Goal: Task Accomplishment & Management: Manage account settings

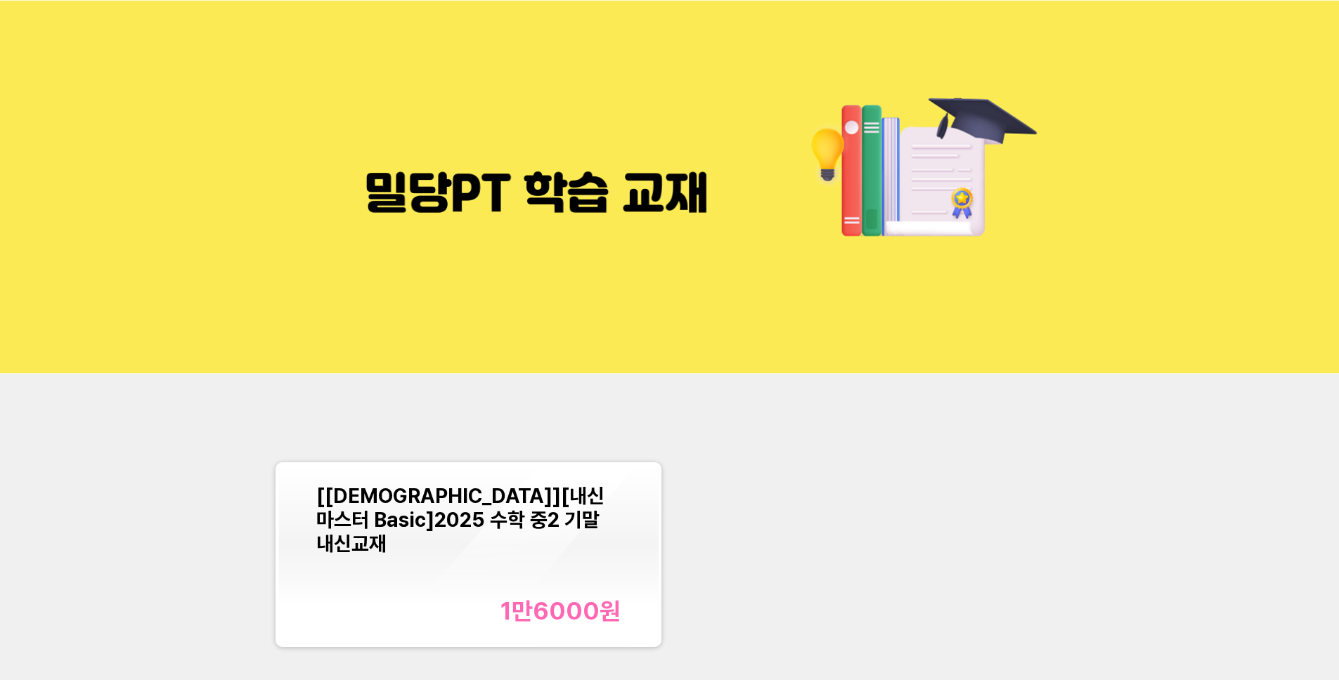
scroll to position [156, 0]
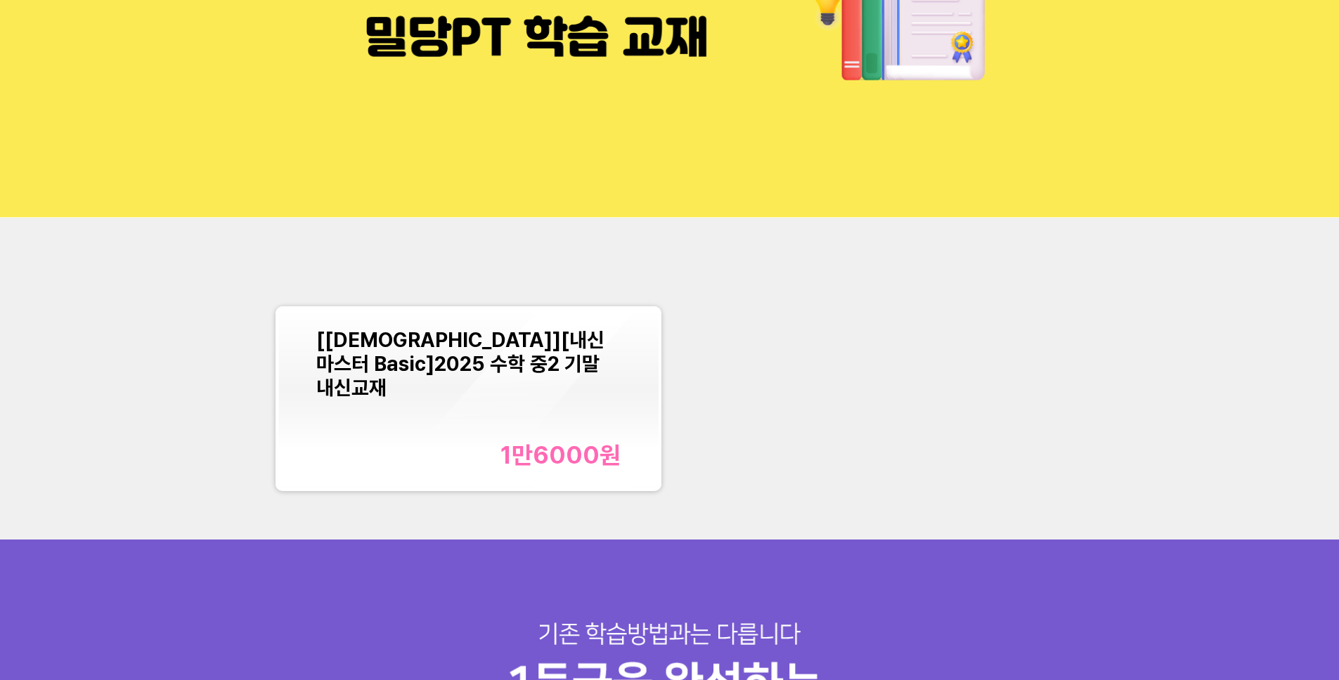
click at [418, 13] on img at bounding box center [669, 31] width 1339 height 374
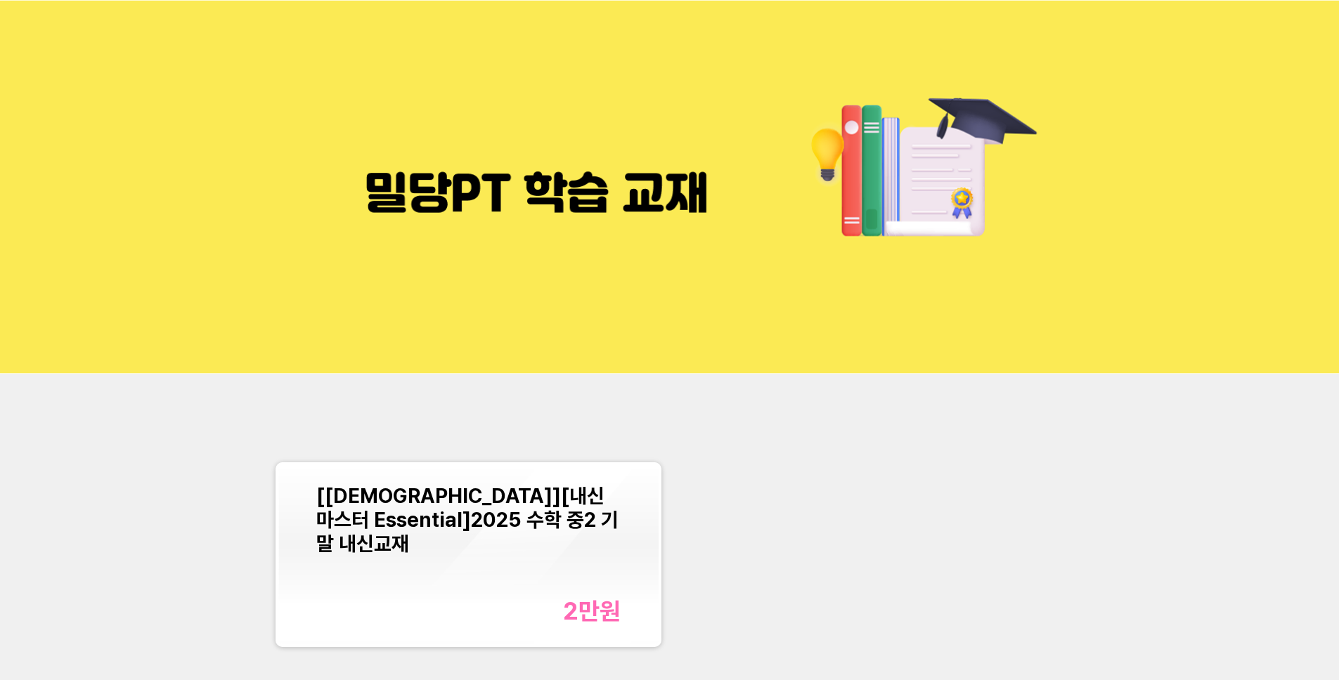
scroll to position [84, 0]
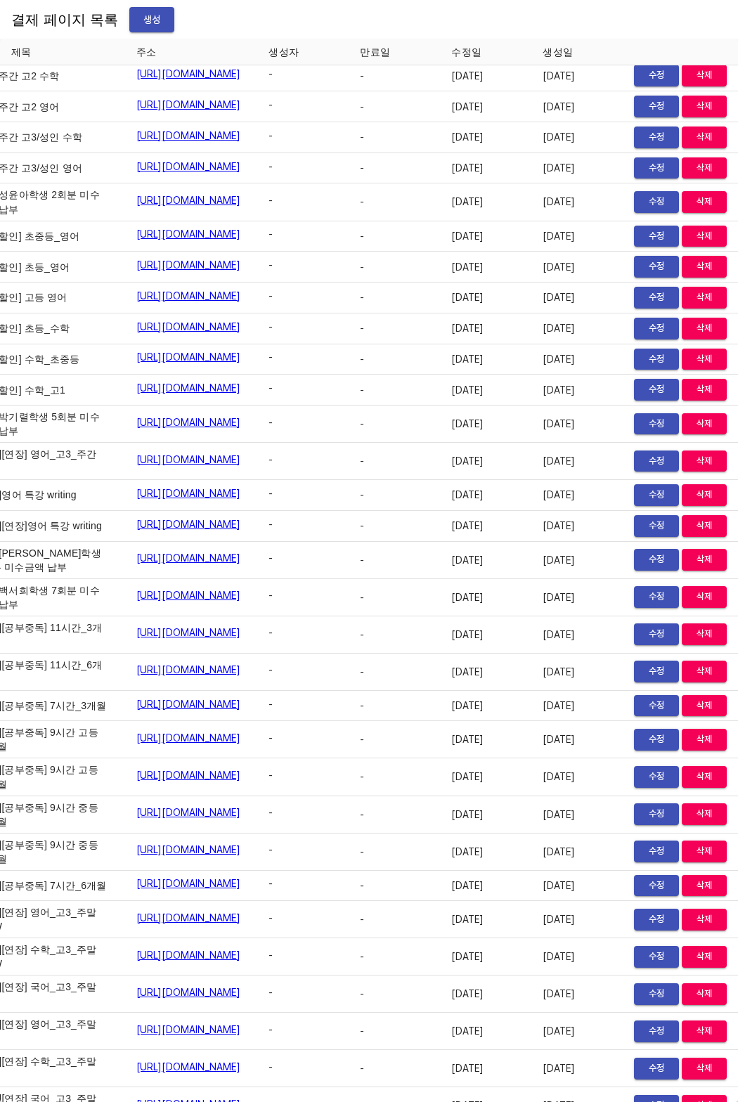
scroll to position [14953, 124]
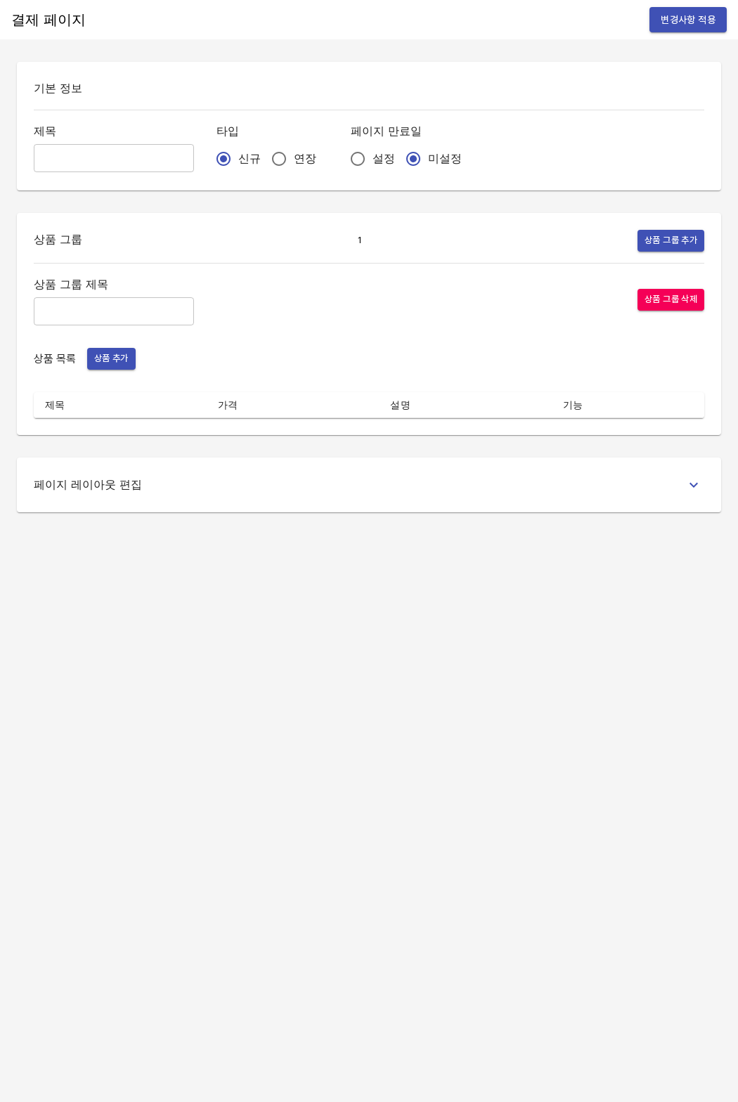
type input "[내신마스터 Essential] 2025 수학 중2 기말 내신교재비"
radio input "false"
radio input "true"
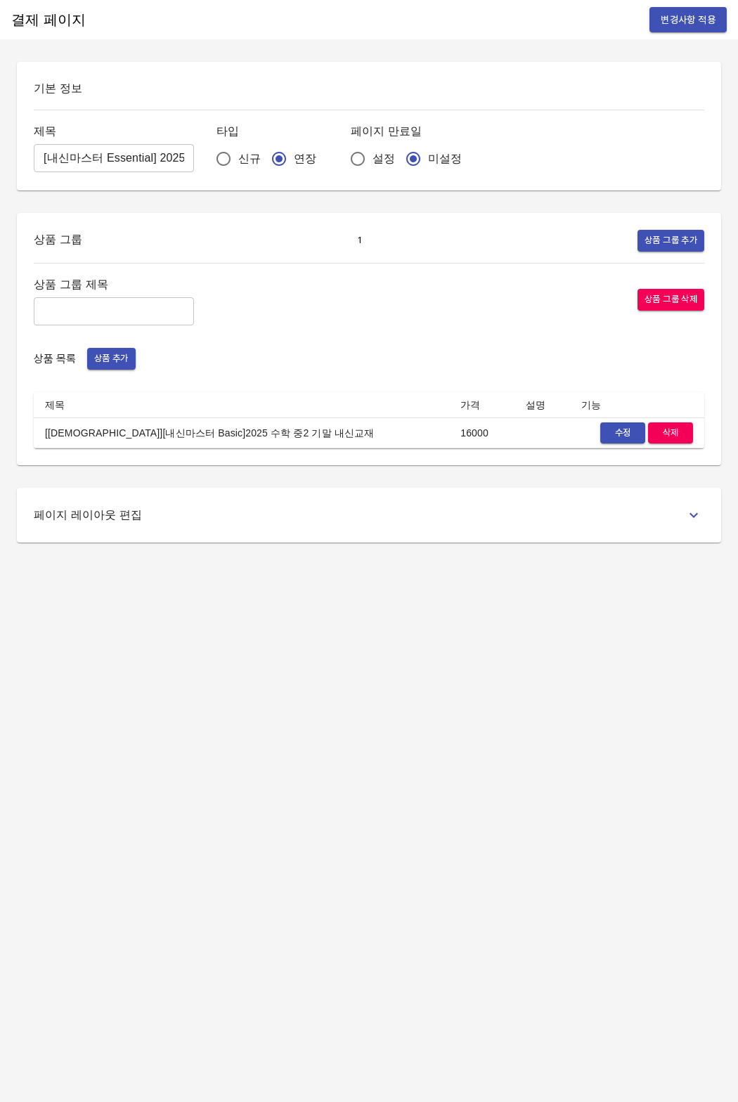
click at [209, 437] on td "[교재][내신마스터 Basic]2025 수학 중2 기말 내신교재" at bounding box center [241, 433] width 415 height 31
click at [115, 163] on input "[내신마스터 Essential] 2025 수학 중2 기말 내신교재비" at bounding box center [114, 158] width 160 height 28
drag, startPoint x: 116, startPoint y: 163, endPoint x: 188, endPoint y: 160, distance: 71.8
click at [188, 160] on div "제목 [내신마스터 Essential] 2025 수학 중2 기말 내신교재비 ​ 타입 신규 연장 페이지 만료일 설정 미설정" at bounding box center [369, 148] width 671 height 52
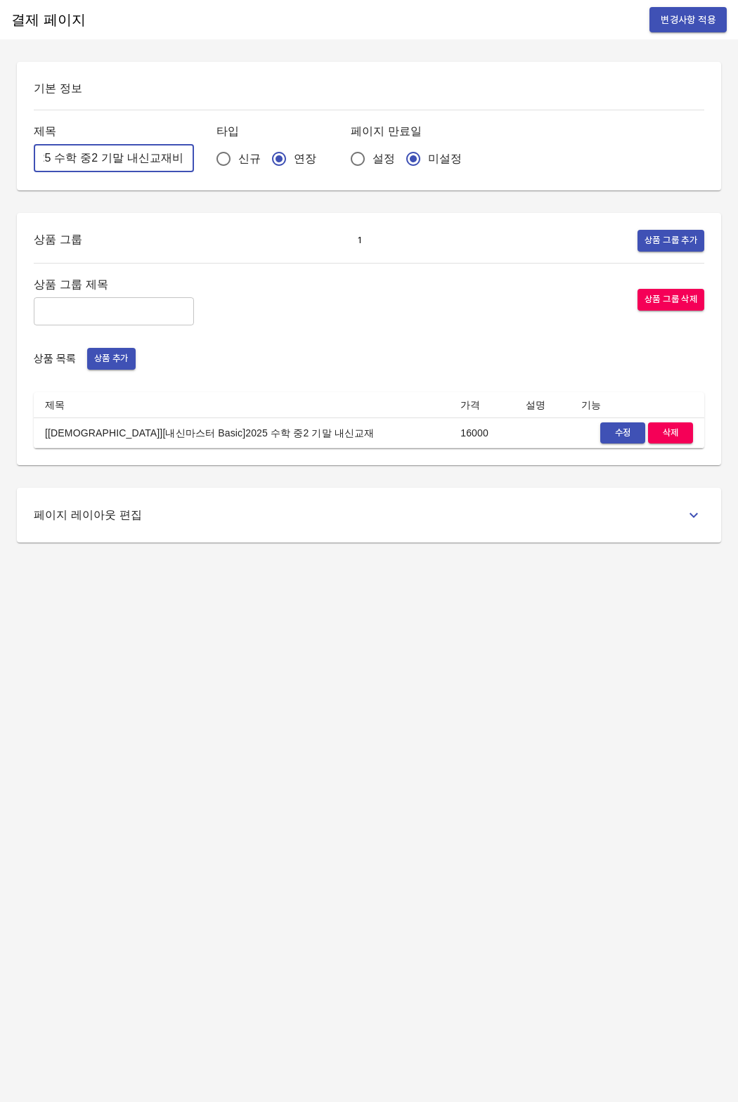
drag, startPoint x: 136, startPoint y: 162, endPoint x: 108, endPoint y: 162, distance: 28.1
click at [135, 162] on input "[내신마스터 Essential] 2025 수학 중2 기말 내신교재비" at bounding box center [114, 158] width 160 height 28
click at [105, 162] on input "[내신마스터 Essential] 2025 수학 중2 기말 내신교재비" at bounding box center [114, 158] width 160 height 28
type input "[내신마스터 Essential] 2025 수학 중2 2학기 중간 내신교재비"
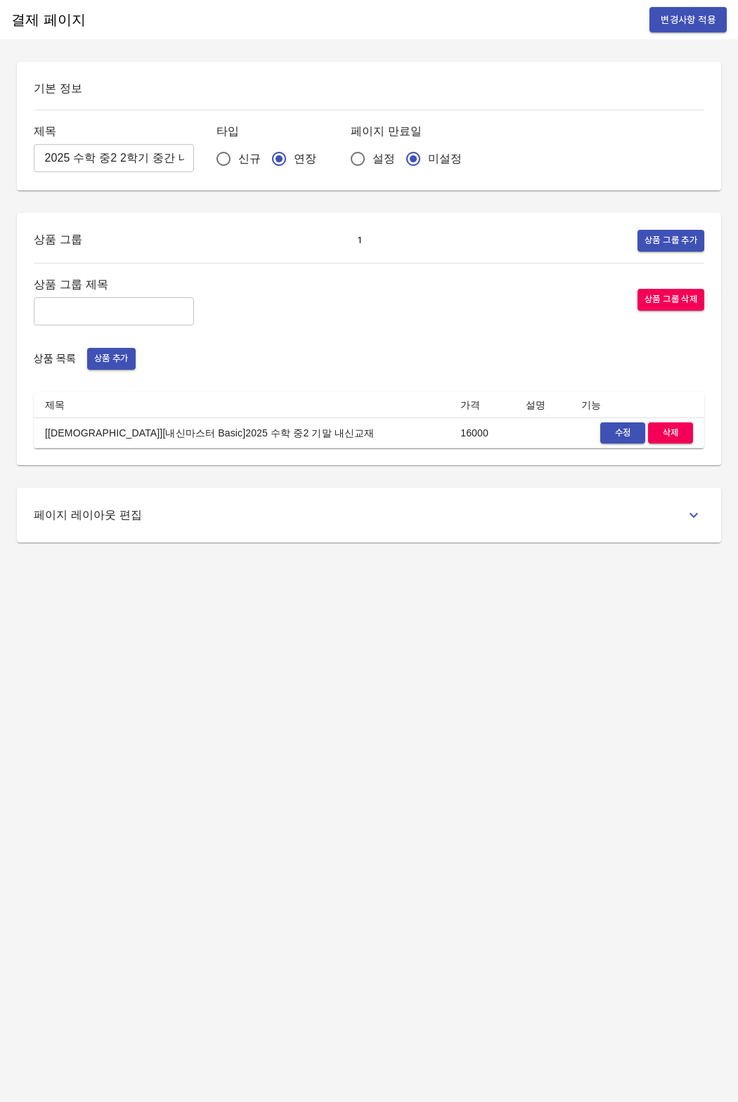
click at [268, 213] on div "상품 그룹 1 상품 그룹 추가 상품 그룹 제목 ​ 상품 그룹 삭제 상품 목록 상품 추가 제목 가격 설명 기능 [교재][내신마스터 Basic]2…" at bounding box center [369, 339] width 704 height 252
click at [607, 434] on span "수정" at bounding box center [622, 433] width 31 height 16
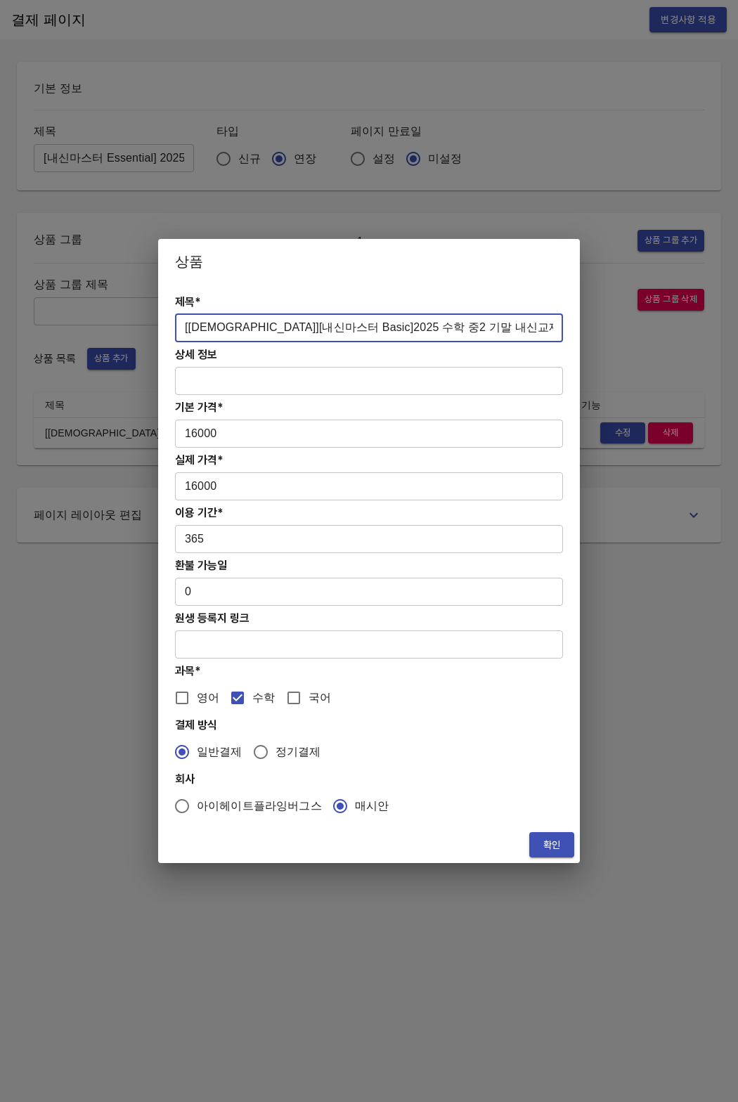
click at [361, 326] on input "[교재][내신마스터 Basic]2025 수학 중2 기말 내신교재" at bounding box center [369, 328] width 388 height 28
click at [384, 328] on input "[교재][내신마스터 Basic]2025 수학 중2 기말 내신교재" at bounding box center [369, 328] width 388 height 28
click at [477, 326] on input "[교재][내신마스터 Basic]2025 수학 중2 2학기 중간 내신교재" at bounding box center [369, 328] width 388 height 28
type input "[교재][내신마스터 Basic]2025 수학 중2 2학기 중간 내신교재"
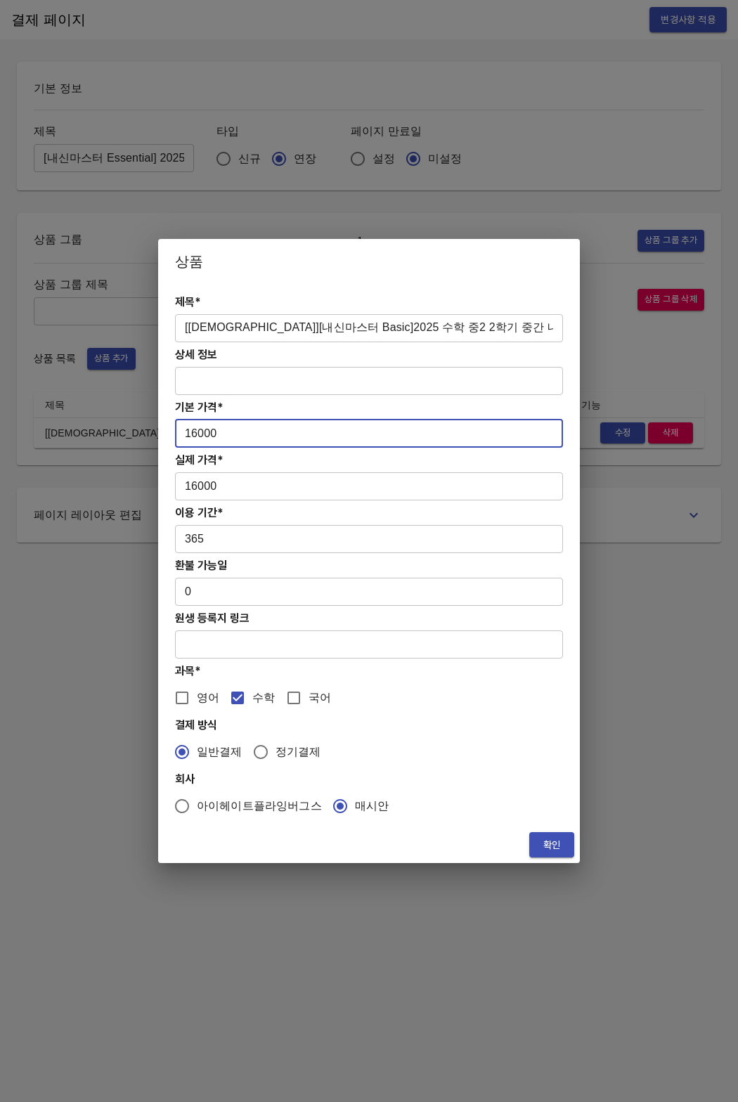
click at [247, 439] on input "16000" at bounding box center [369, 434] width 388 height 28
drag, startPoint x: 227, startPoint y: 437, endPoint x: 167, endPoint y: 434, distance: 59.9
click at [167, 434] on div "제목* [교재][내신마스터 Basic]2025 수학 중2 2학기 중간 내신교재 ​ 상세 정보 ​ 기본 가격* 16000 ​ 실제 가격* 160…" at bounding box center [369, 555] width 422 height 543
paste input "8"
type input "18000"
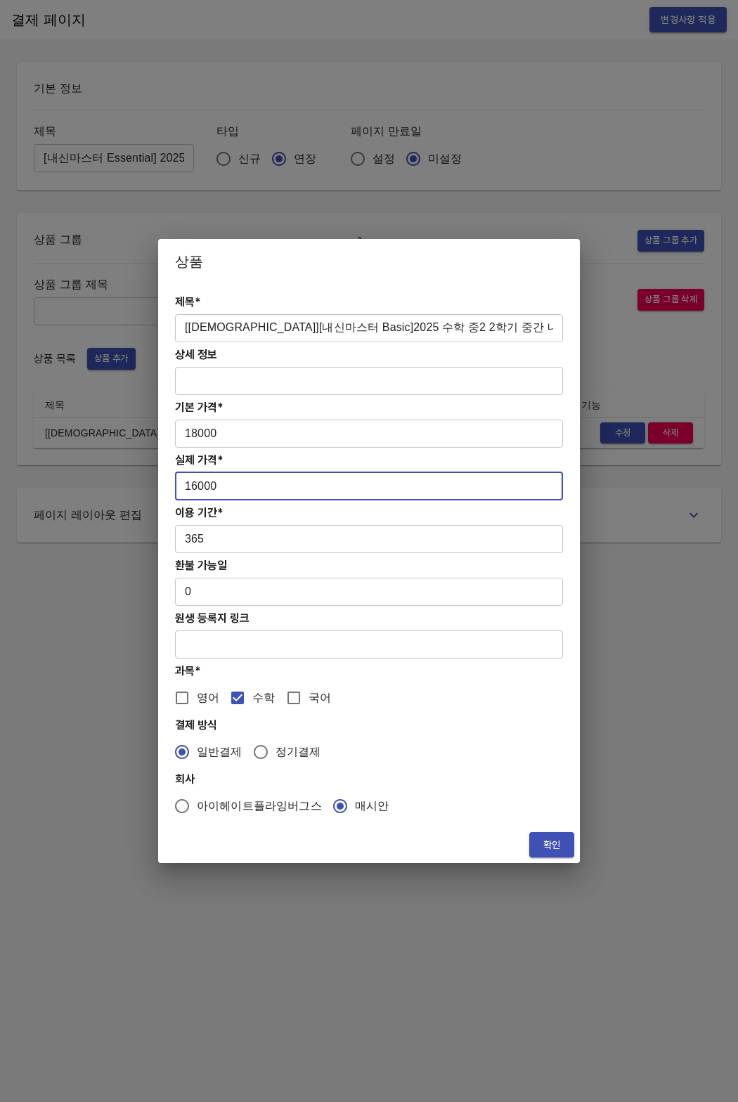
drag, startPoint x: 230, startPoint y: 486, endPoint x: 176, endPoint y: 485, distance: 53.4
click at [176, 485] on input "16000" at bounding box center [369, 486] width 388 height 28
paste input "8"
type input "18000"
click at [422, 730] on h4 "결제 방식" at bounding box center [369, 724] width 388 height 13
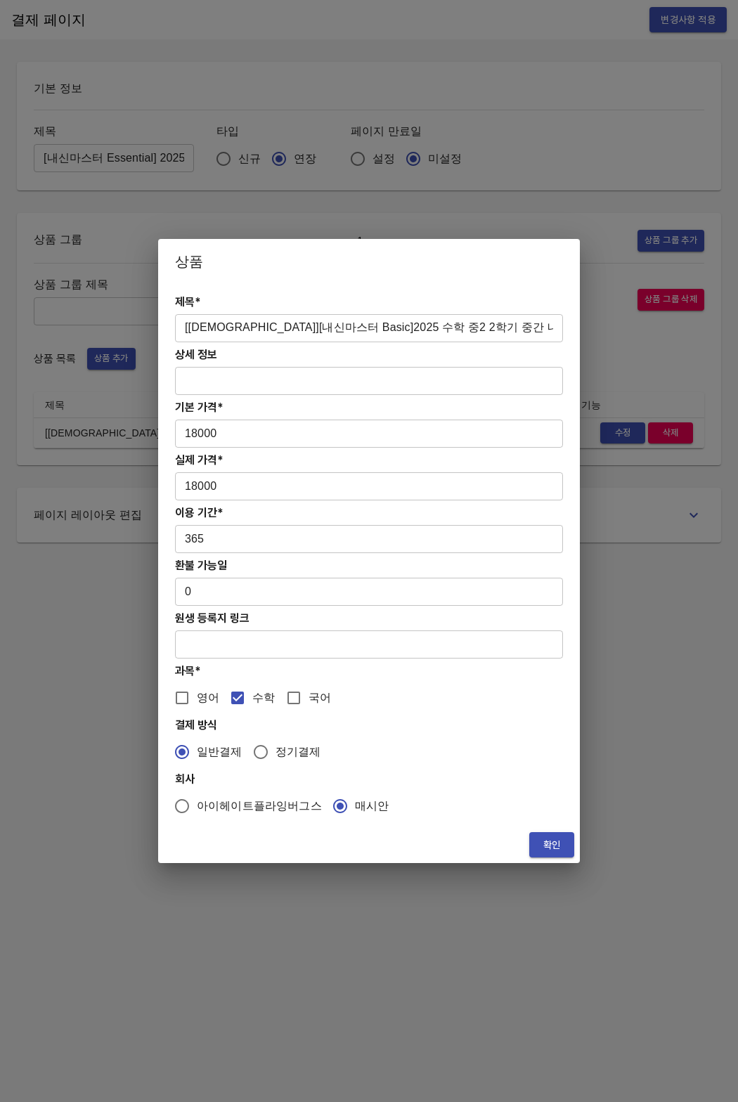
click at [548, 847] on span "확인" at bounding box center [552, 846] width 22 height 18
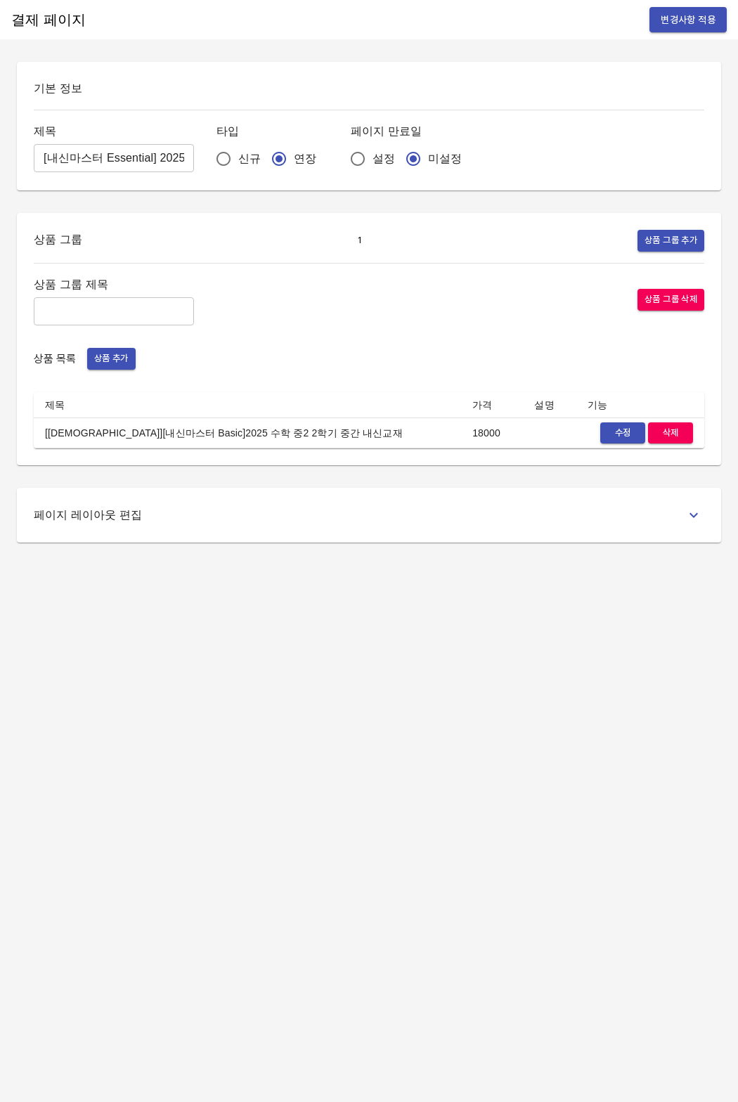
click at [548, 847] on div "결제 페이지 변경사항 적용 기본 정보 제목 [내신마스터 Essential] 2025 수학 중2 2학기 중간 내신교재비 ​ 타입 신규 연장 페이…" at bounding box center [369, 551] width 738 height 1102
click at [662, 25] on span "변경사항 적용" at bounding box center [688, 20] width 55 height 18
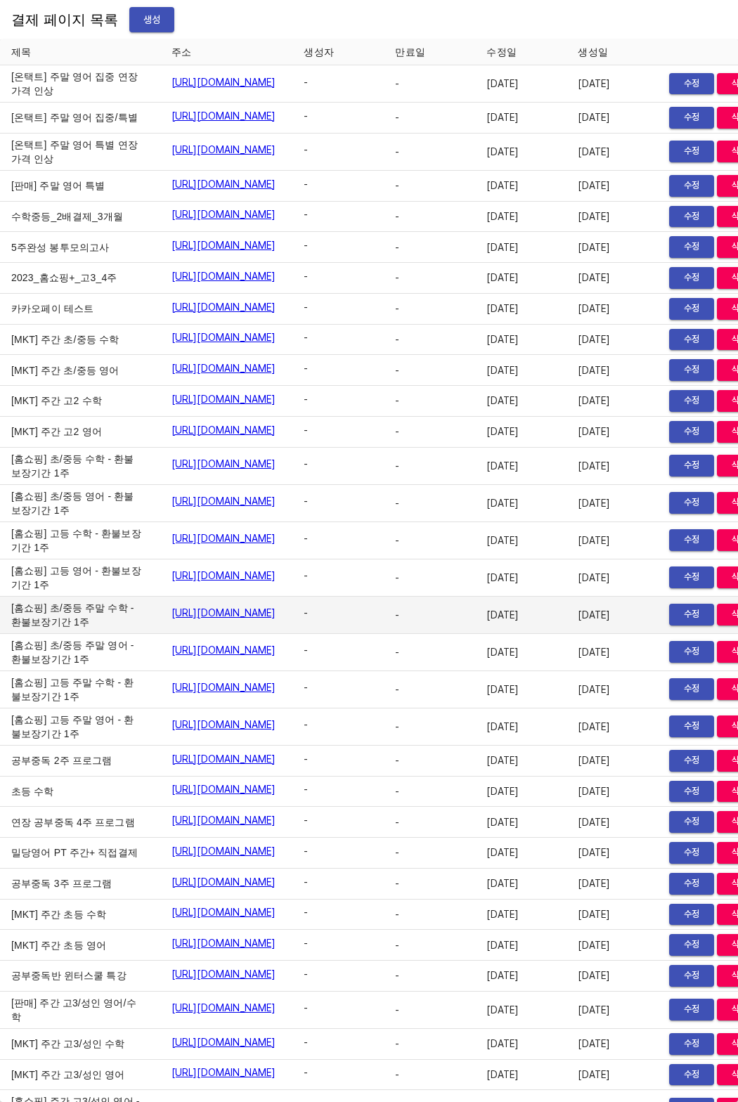
click at [86, 634] on td "[홈쇼핑] 초/중등 주말 수학 - 환불보장기간 1주" at bounding box center [80, 615] width 160 height 37
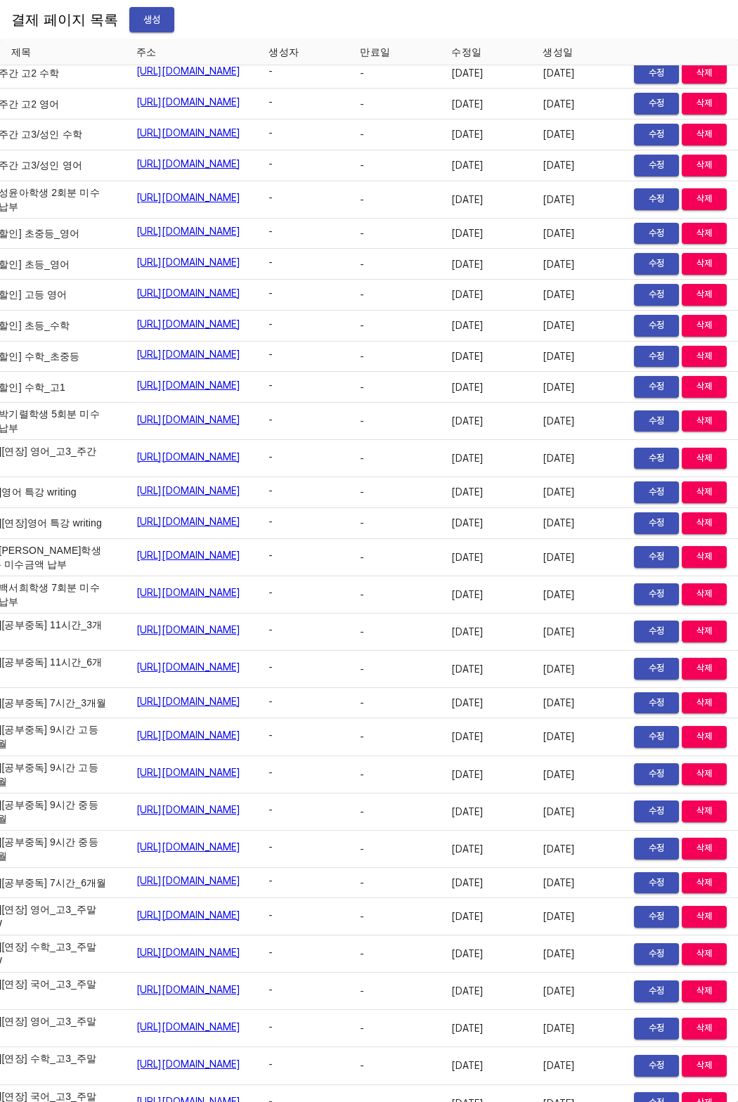
scroll to position [14969, 98]
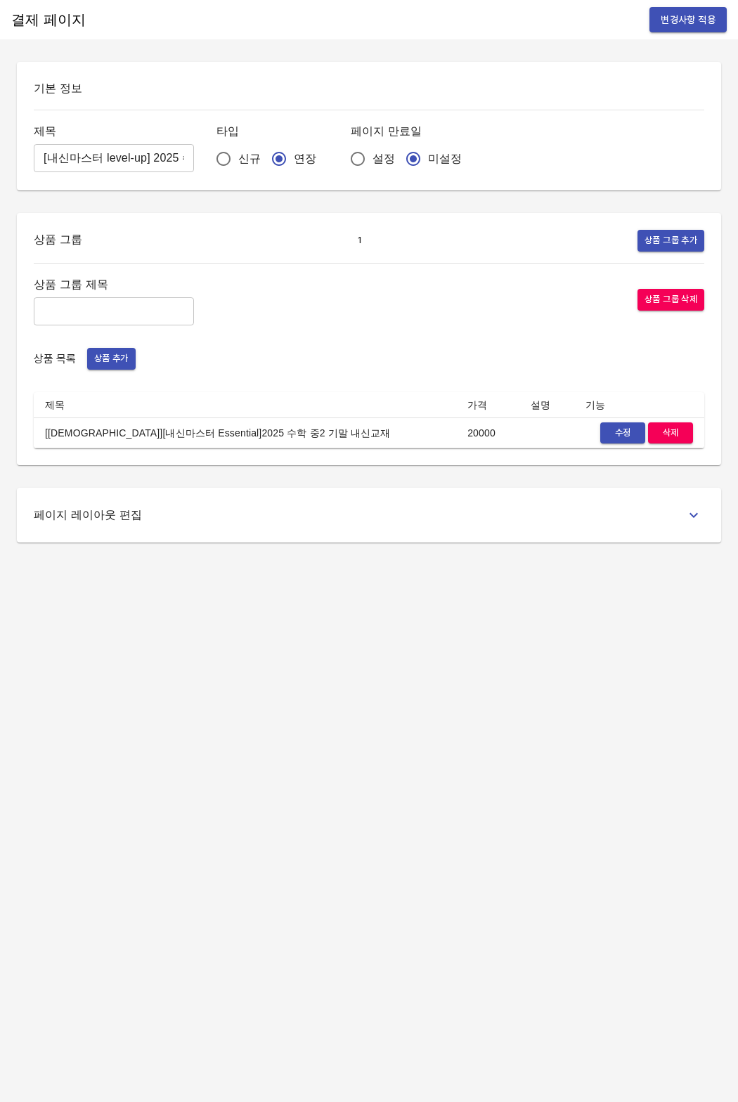
click at [606, 430] on button "수정" at bounding box center [622, 433] width 45 height 22
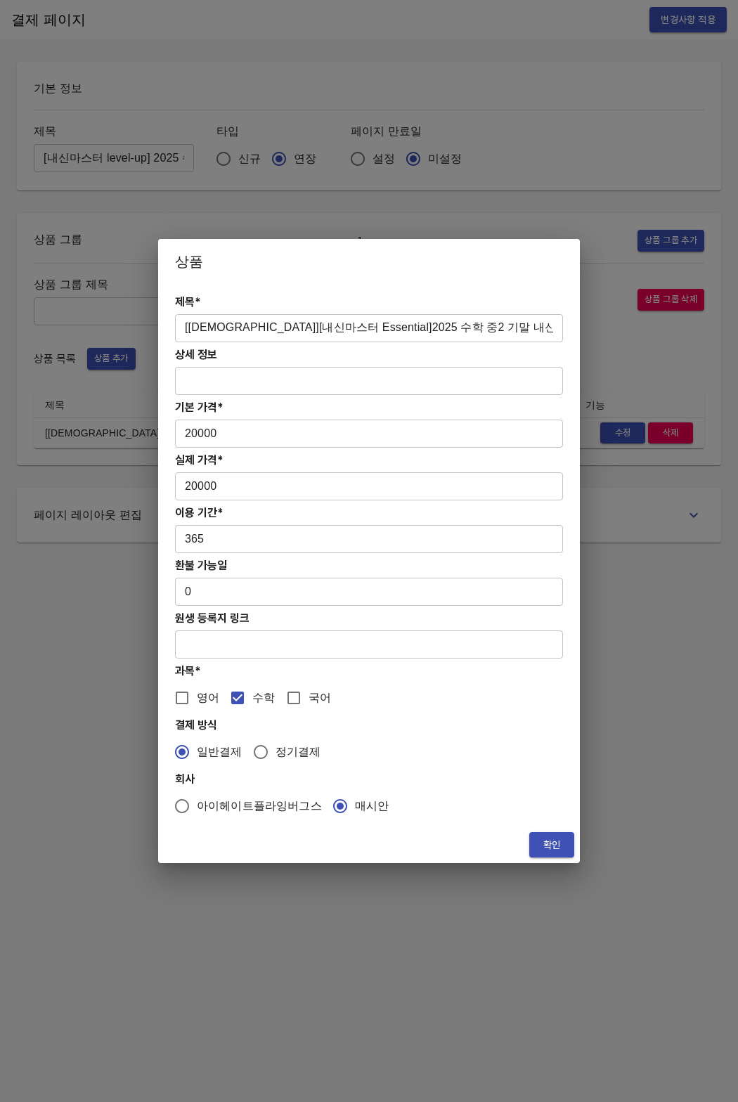
drag, startPoint x: 416, startPoint y: 330, endPoint x: 392, endPoint y: 329, distance: 23.9
click at [416, 330] on input "[[DEMOGRAPHIC_DATA]][내신마스터 Essential]2025 수학 중2 기말 내신교재" at bounding box center [369, 328] width 388 height 28
drag, startPoint x: 385, startPoint y: 327, endPoint x: 414, endPoint y: 333, distance: 30.2
click at [387, 328] on input "[교재][내신마스터 Essential]2025 수학 중2 기말 내신교재" at bounding box center [369, 328] width 388 height 28
click at [399, 330] on input "[교재][내신마스터 Essential]2025 수학 중2 기말 내신교재" at bounding box center [369, 328] width 388 height 28
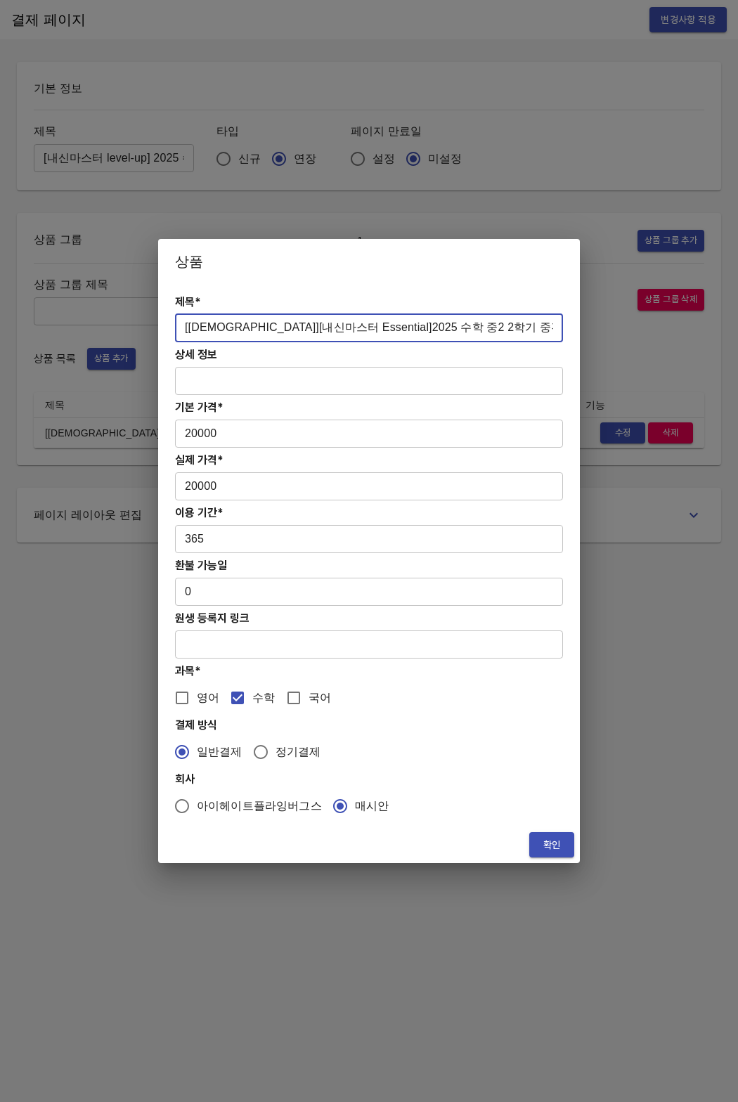
type input "[교재][내신마스터 Essential]2025 수학 중2 2학기 중간 내신교재"
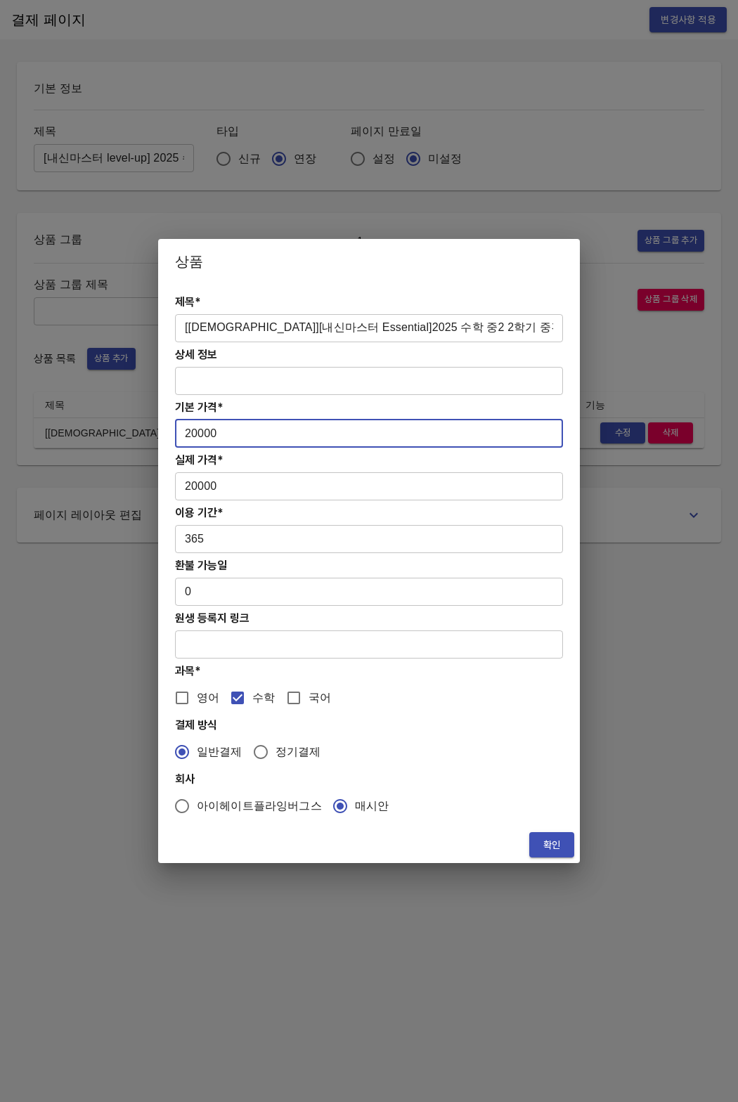
drag, startPoint x: 195, startPoint y: 437, endPoint x: 172, endPoint y: 434, distance: 23.3
click at [172, 434] on div "제목* [교재][내신마스터 Essential]2025 수학 중2 2학기 중간 내신교재 ​ 상세 정보 ​ 기본 가격* 20000 ​ 실제 가격*…" at bounding box center [369, 555] width 422 height 543
paste input "18"
type input "18000"
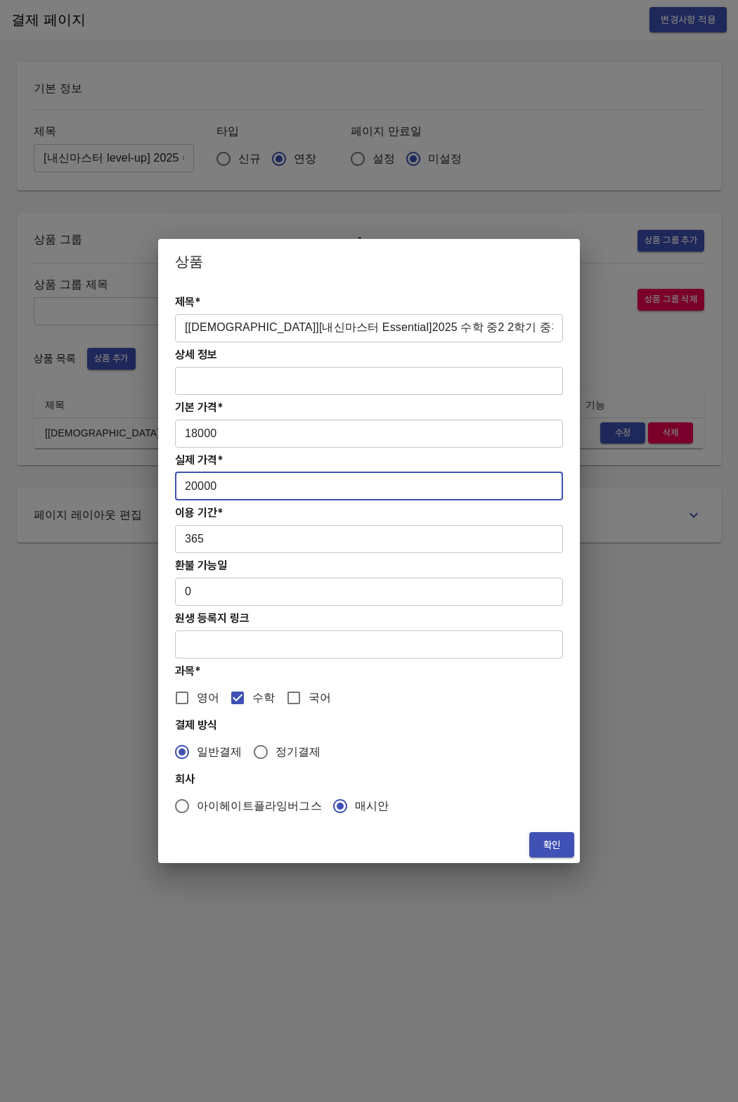
drag, startPoint x: 208, startPoint y: 494, endPoint x: 172, endPoint y: 484, distance: 37.2
click at [172, 484] on div "제목* [교재][내신마스터 Essential]2025 수학 중2 2학기 중간 내신교재 ​ 상세 정보 ​ 기본 가격* 18000 ​ 실제 가격*…" at bounding box center [369, 555] width 422 height 543
paste input "18"
type input "18000"
click at [408, 774] on h4 "회사" at bounding box center [369, 779] width 388 height 13
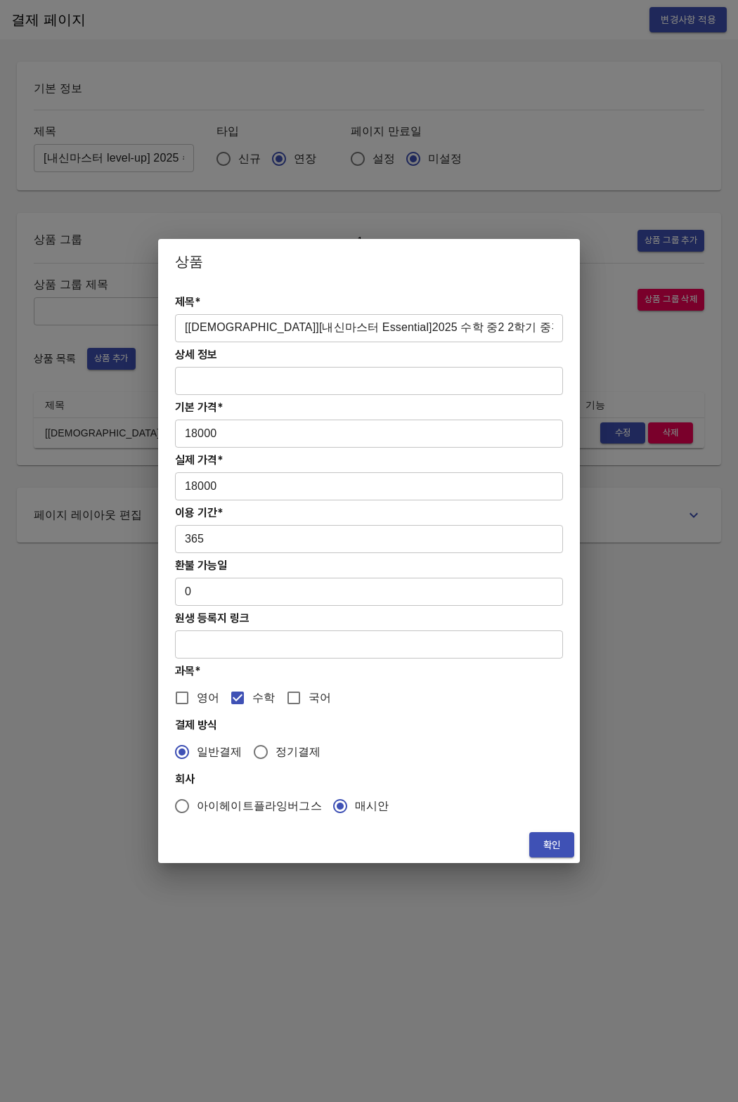
click at [542, 844] on span "확인" at bounding box center [552, 846] width 22 height 18
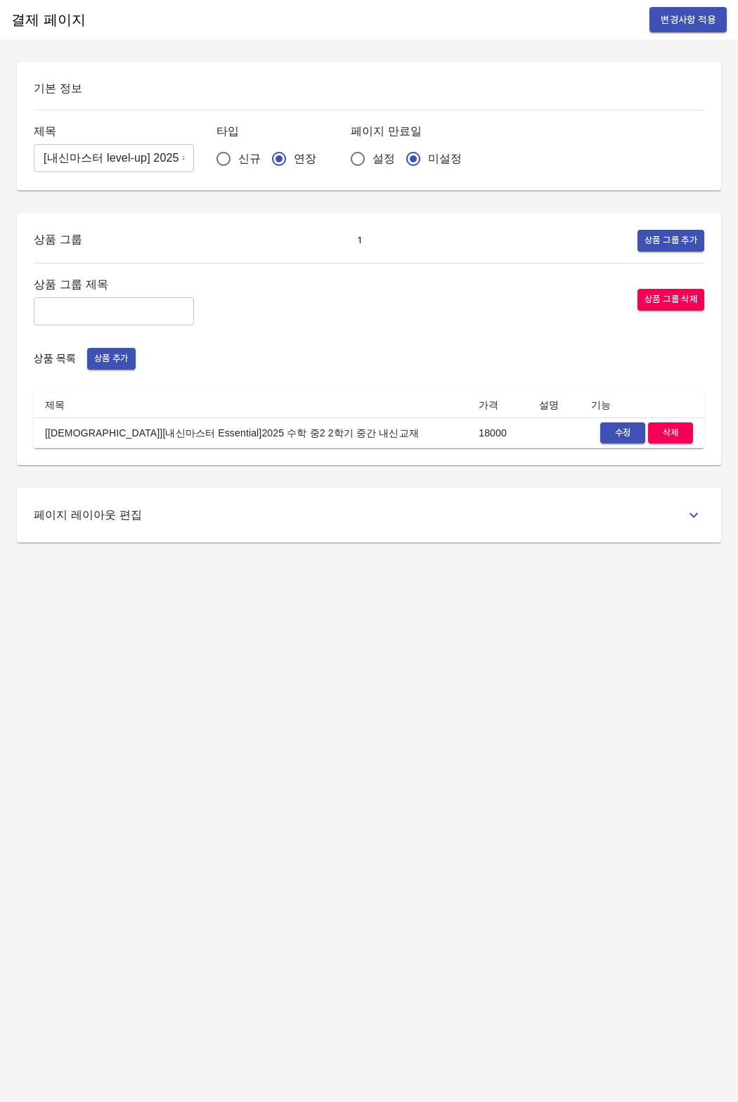
click at [541, 844] on div "결제 페이지 변경사항 적용 기본 정보 제목 [내신마스터 level-up] 2025 수학 중2 기말 내신교재비 ​ 타입 신규 연장 페이지 만료일…" at bounding box center [369, 551] width 738 height 1102
click at [681, 25] on span "변경사항 적용" at bounding box center [688, 20] width 55 height 18
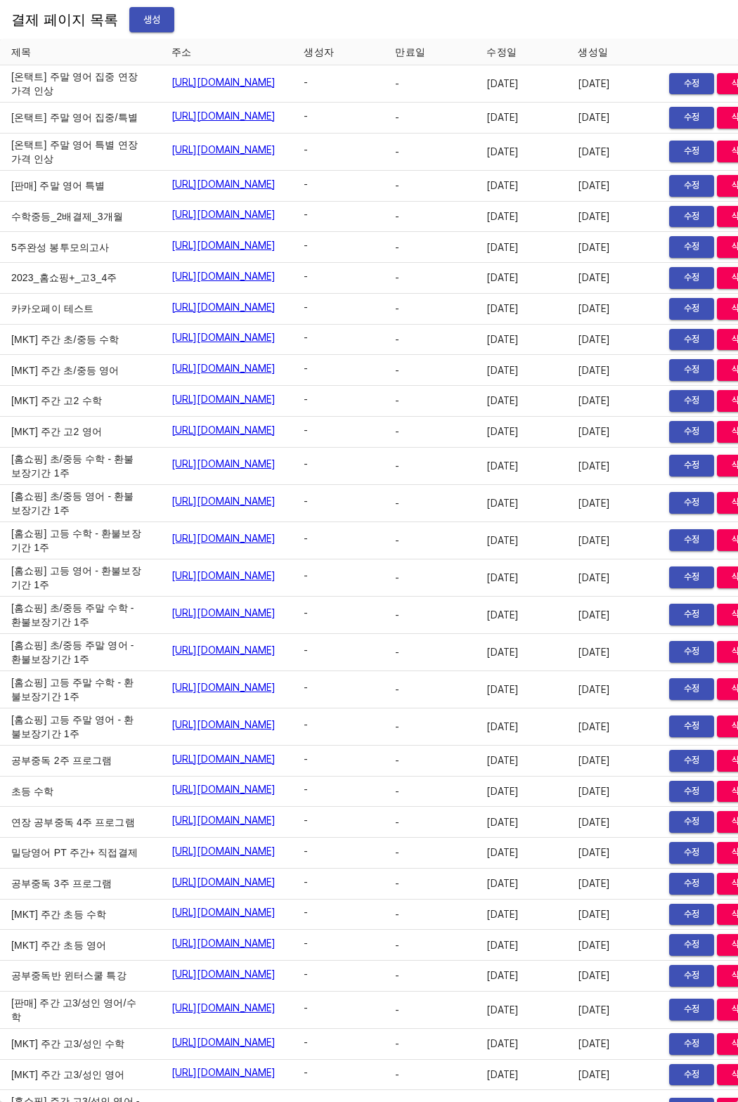
scroll to position [15028, 0]
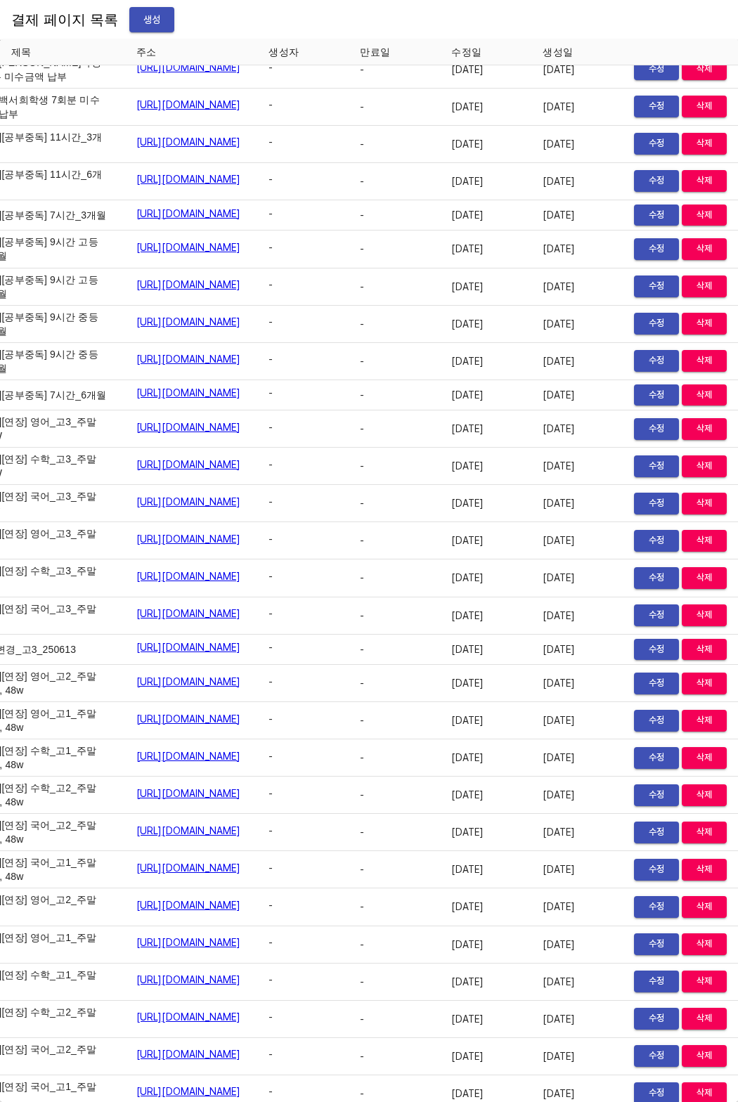
scroll to position [15457, 58]
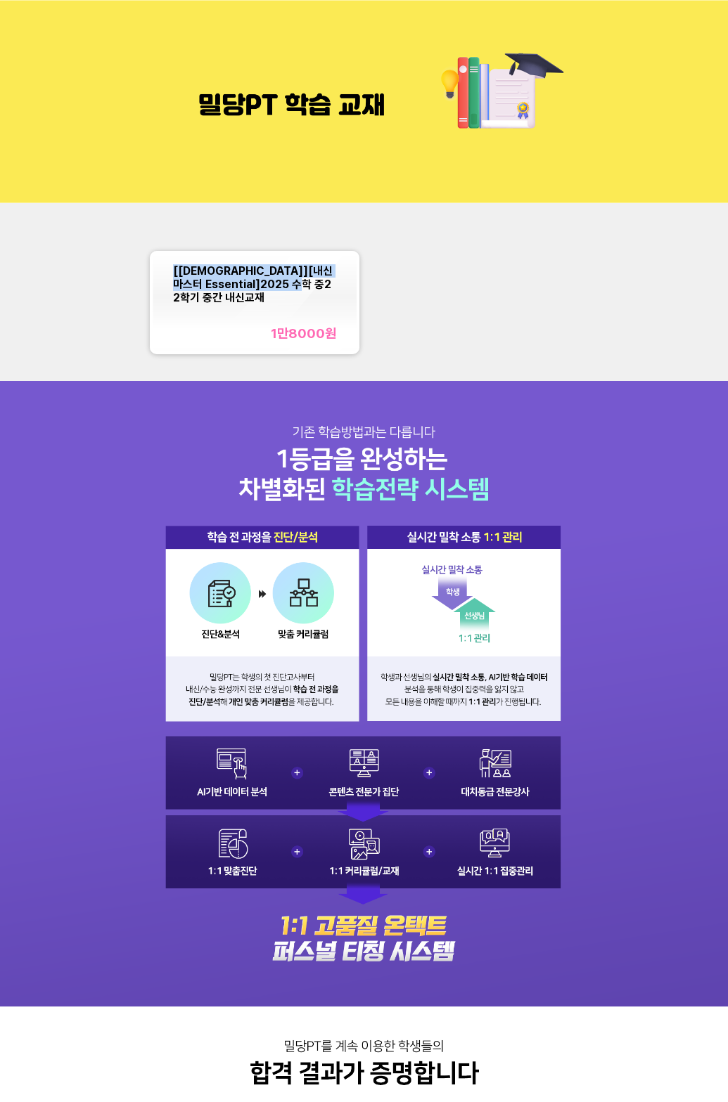
copy span "[[DEMOGRAPHIC_DATA]][내신마스터 Essential]2025 수학 중2 2학기 중간 내신교재"
drag, startPoint x: 175, startPoint y: 269, endPoint x: 299, endPoint y: 286, distance: 125.7
click at [299, 286] on span "[[DEMOGRAPHIC_DATA]][내신마스터 Essential]2025 수학 중2 2학기 중간 내신교재" at bounding box center [253, 284] width 160 height 40
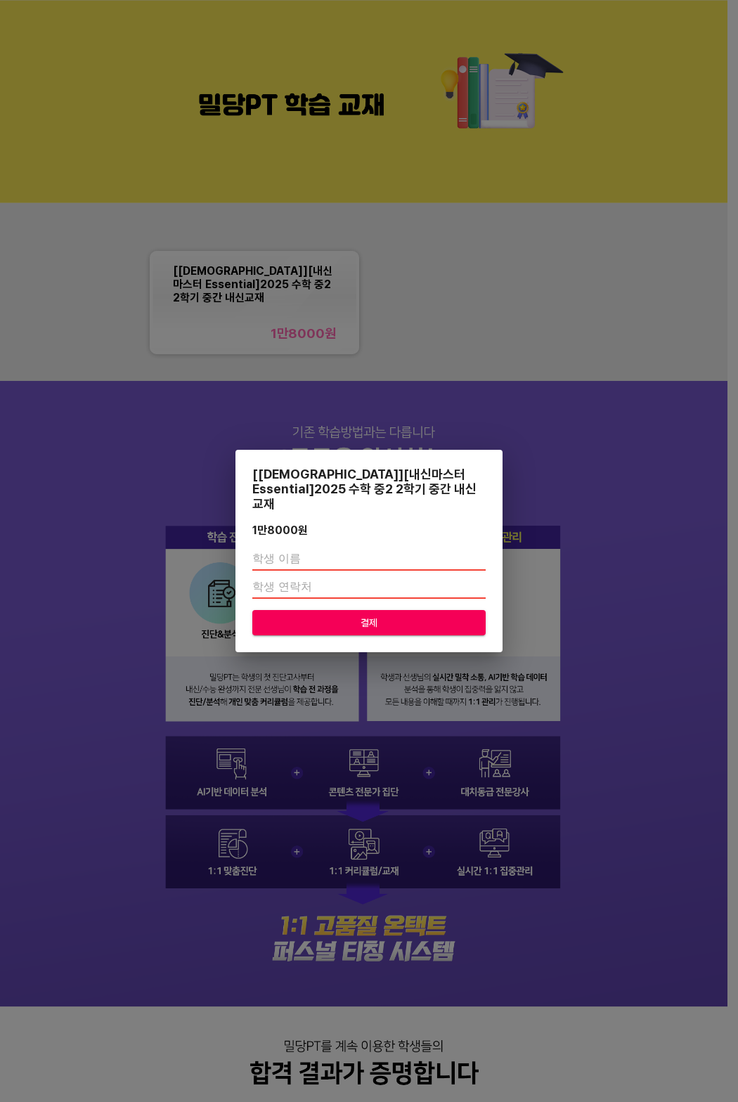
click at [403, 292] on div "[교재][내신마스터 Essential]2025 수학 중2 2학기 중간 내신교재 1만8000 원 결제" at bounding box center [369, 551] width 738 height 1102
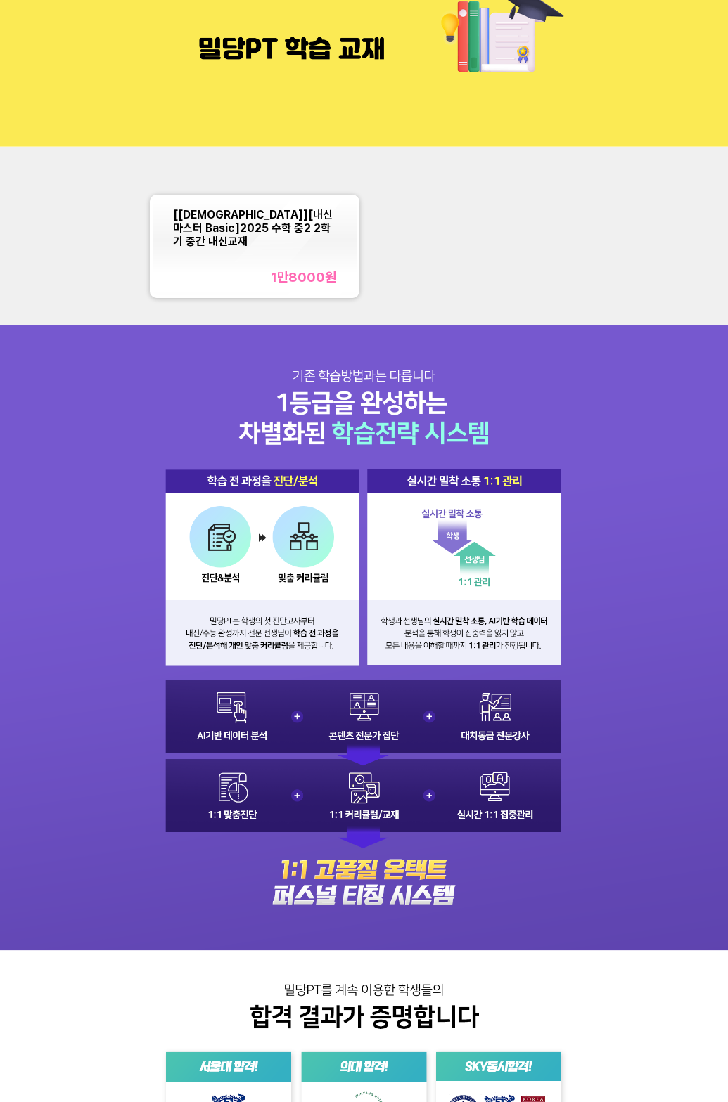
scroll to position [84, 0]
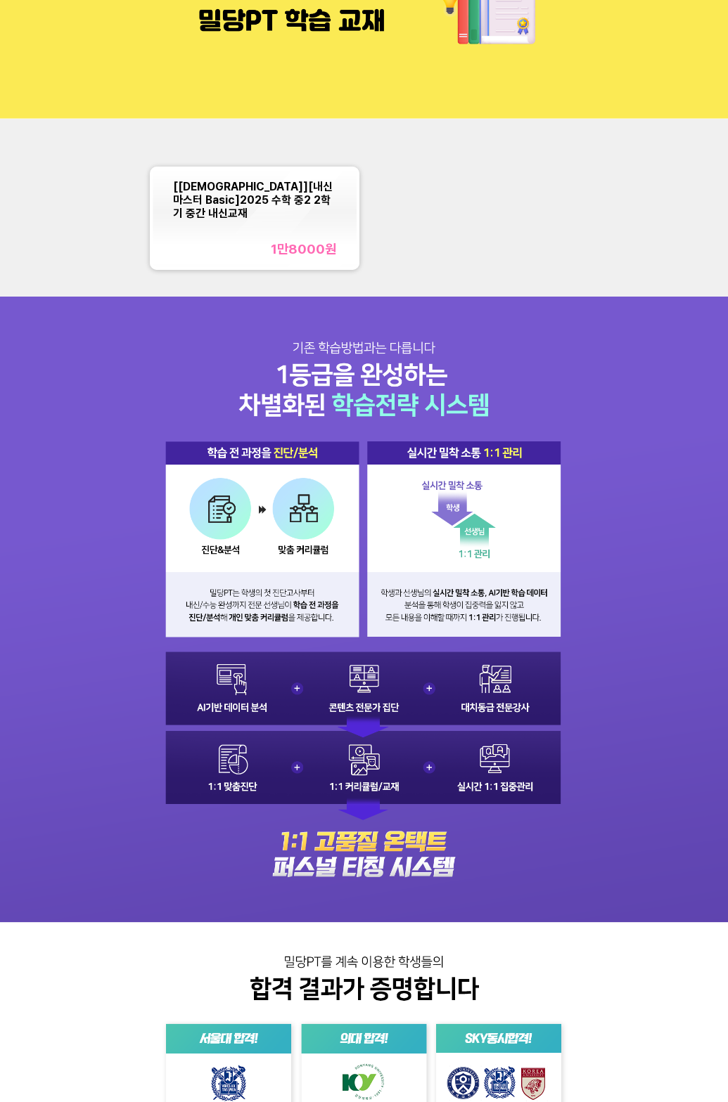
click at [174, 198] on span "[[DEMOGRAPHIC_DATA]][내신마스터 Basic]2025 수학 중2 2학기 중간 내신교재" at bounding box center [253, 200] width 160 height 40
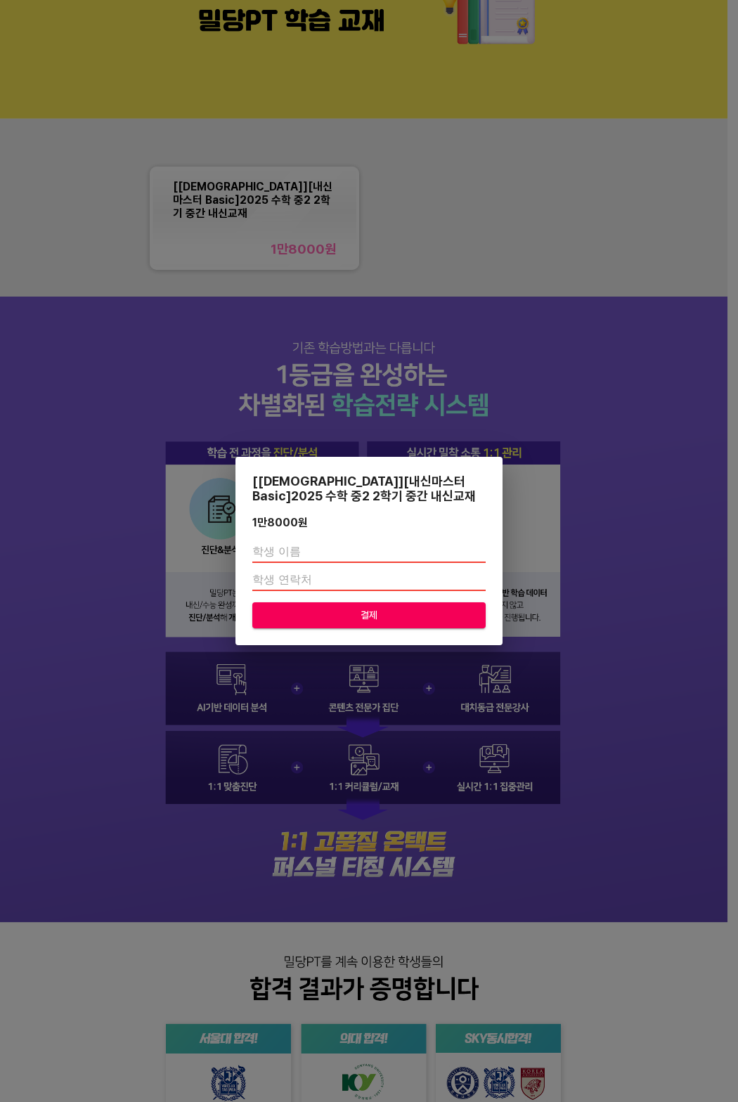
drag, startPoint x: 170, startPoint y: 187, endPoint x: 257, endPoint y: 213, distance: 90.3
click at [180, 191] on div "[교재][내신마스터 Basic]2025 수학 중2 2학기 중간 내신교재 1만8000 원 결제" at bounding box center [369, 551] width 738 height 1102
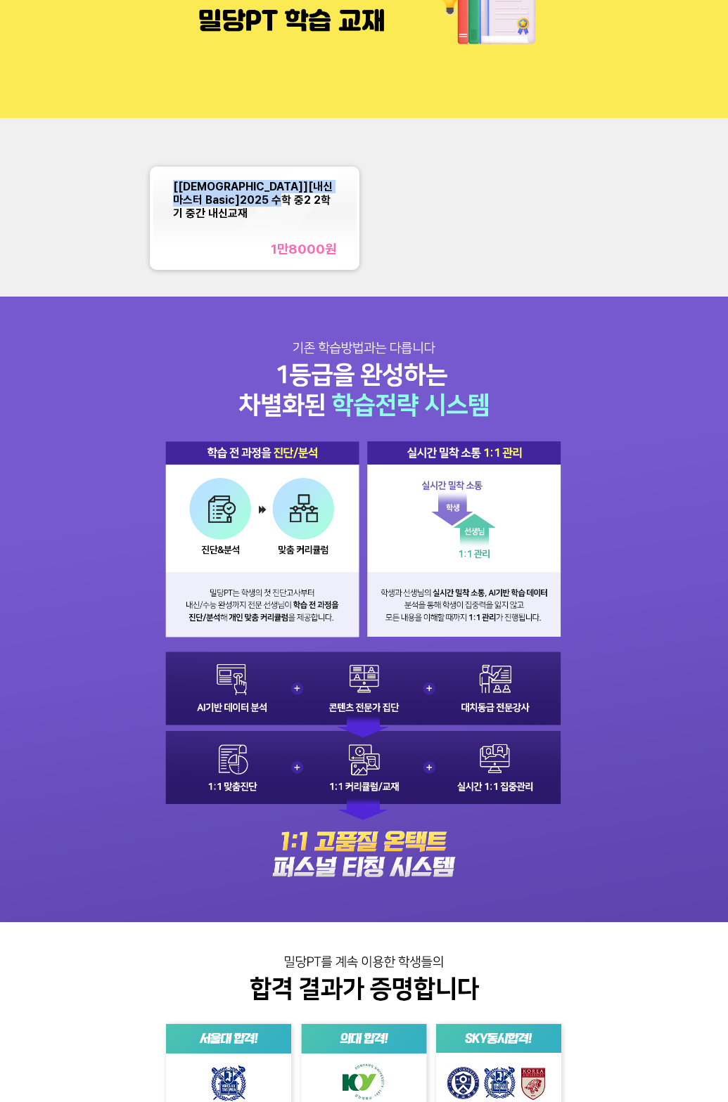
drag, startPoint x: 328, startPoint y: 208, endPoint x: 172, endPoint y: 188, distance: 157.3
click at [172, 188] on div "[교재][내신마스터 Basic]2025 수학 중2 2학기 중간 내신교재 1만8000 원" at bounding box center [255, 218] width 204 height 98
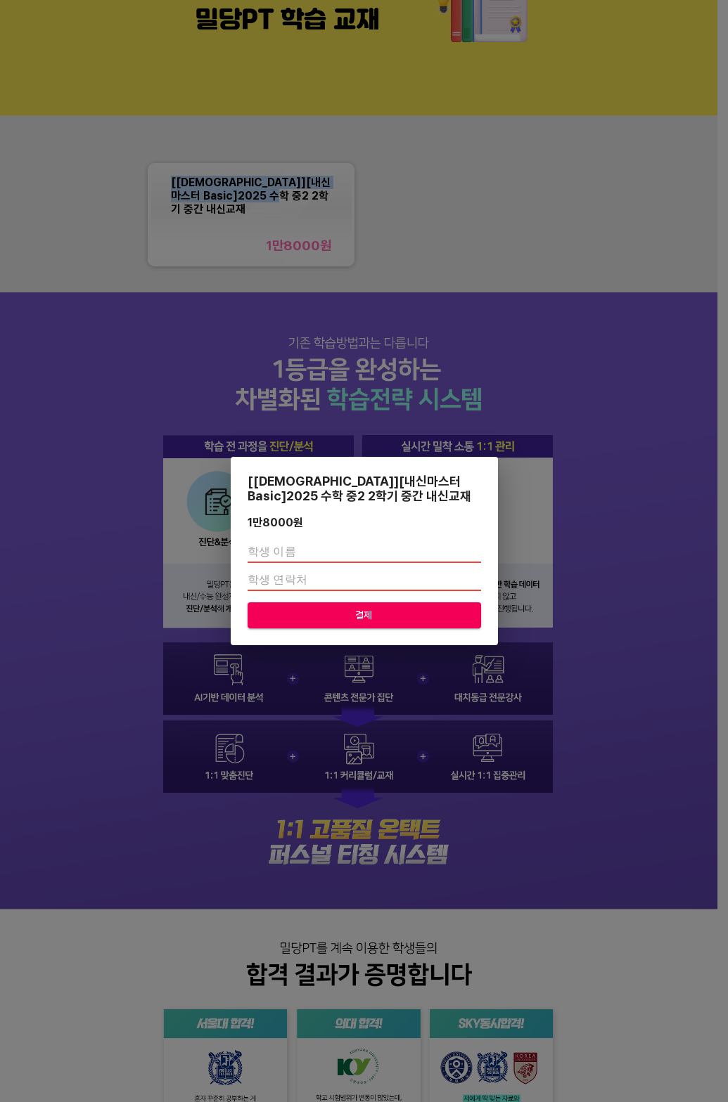
copy span "[교재][내신마스터 Basic]2025 수학 중2 2학기 중간 내신교재"
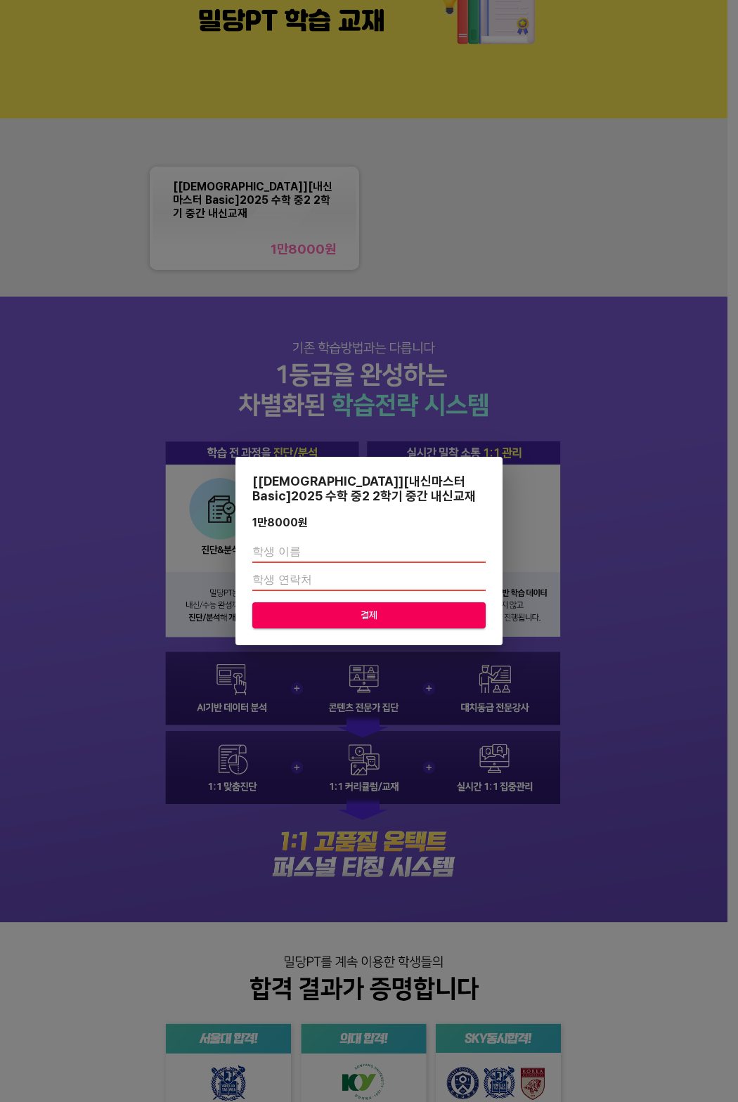
click at [517, 204] on div "[교재][내신마스터 Basic]2025 수학 중2 2학기 중간 내신교재 1만8000 원 결제" at bounding box center [369, 551] width 738 height 1102
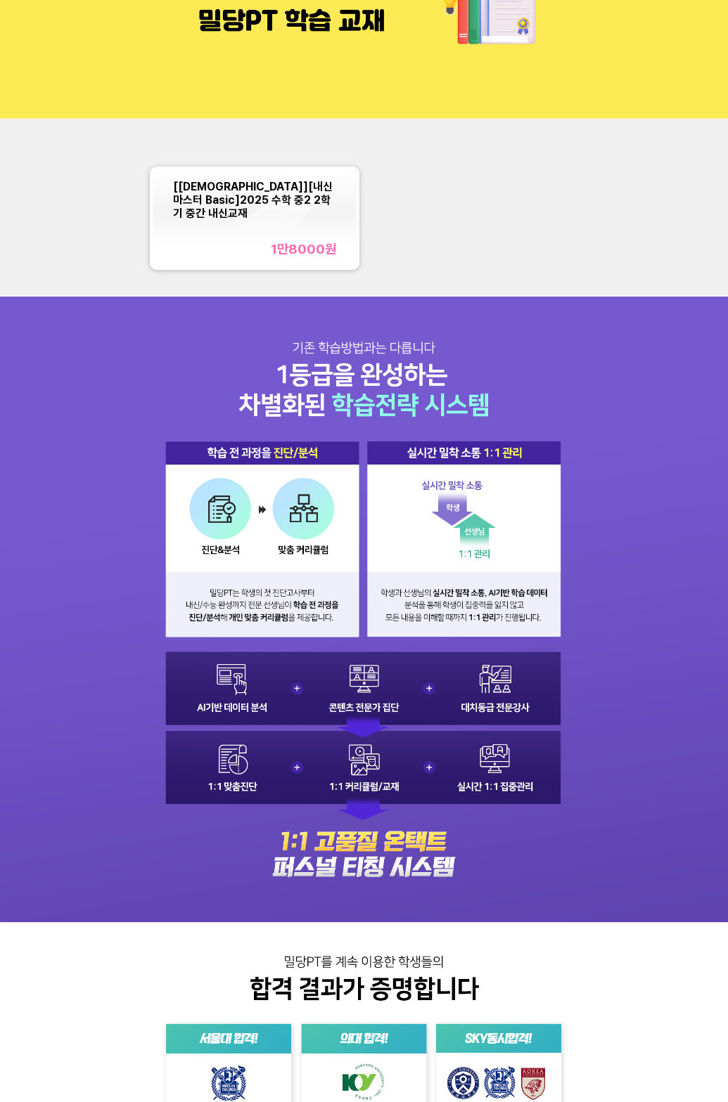
drag, startPoint x: 238, startPoint y: 122, endPoint x: 228, endPoint y: 9, distance: 113.5
click at [238, 122] on div "[교재][내신마스터 Basic]2025 수학 중2 2학기 중간 내신교재 1만8000 원" at bounding box center [364, 208] width 728 height 178
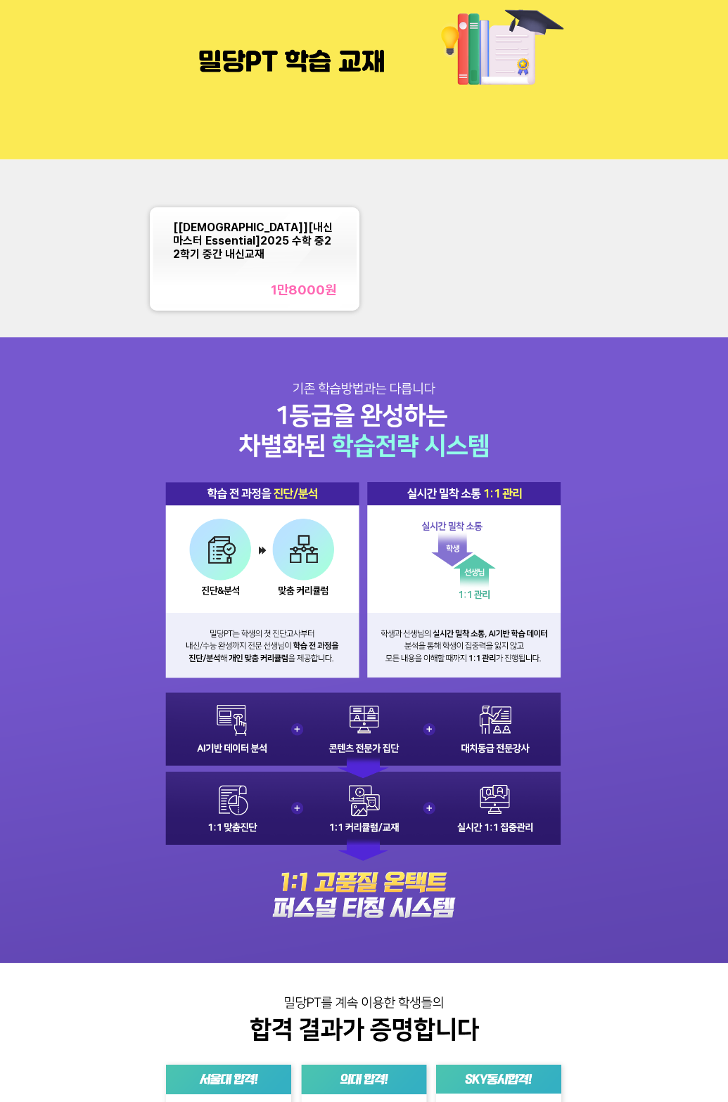
scroll to position [84, 0]
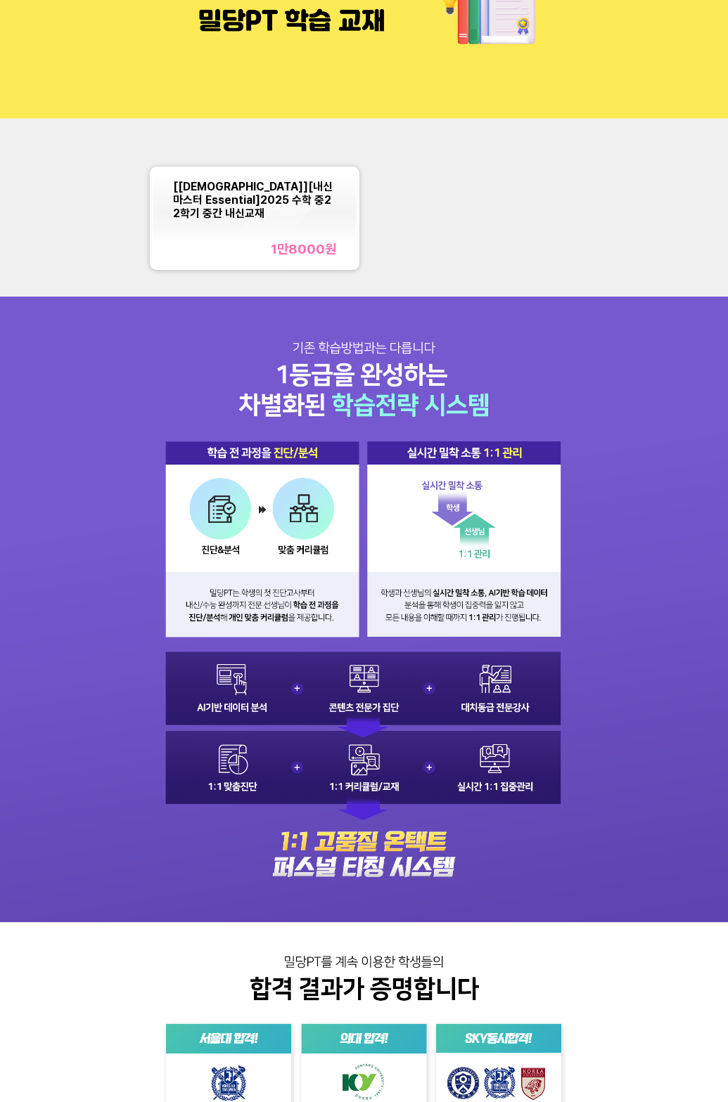
click at [193, 422] on img at bounding box center [364, 810] width 728 height 1027
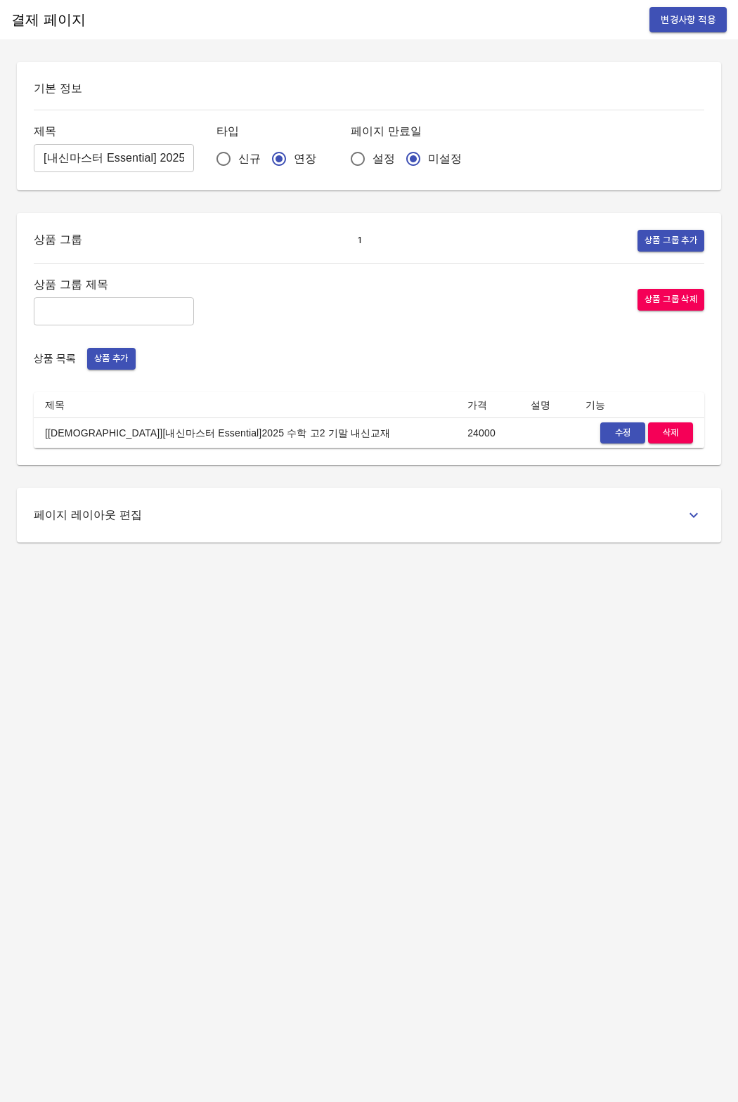
click at [274, 431] on td "[[DEMOGRAPHIC_DATA]][내신마스터 Essential]2025 수학 고2 기말 내신교재" at bounding box center [245, 433] width 422 height 31
click at [606, 433] on button "수정" at bounding box center [622, 433] width 45 height 22
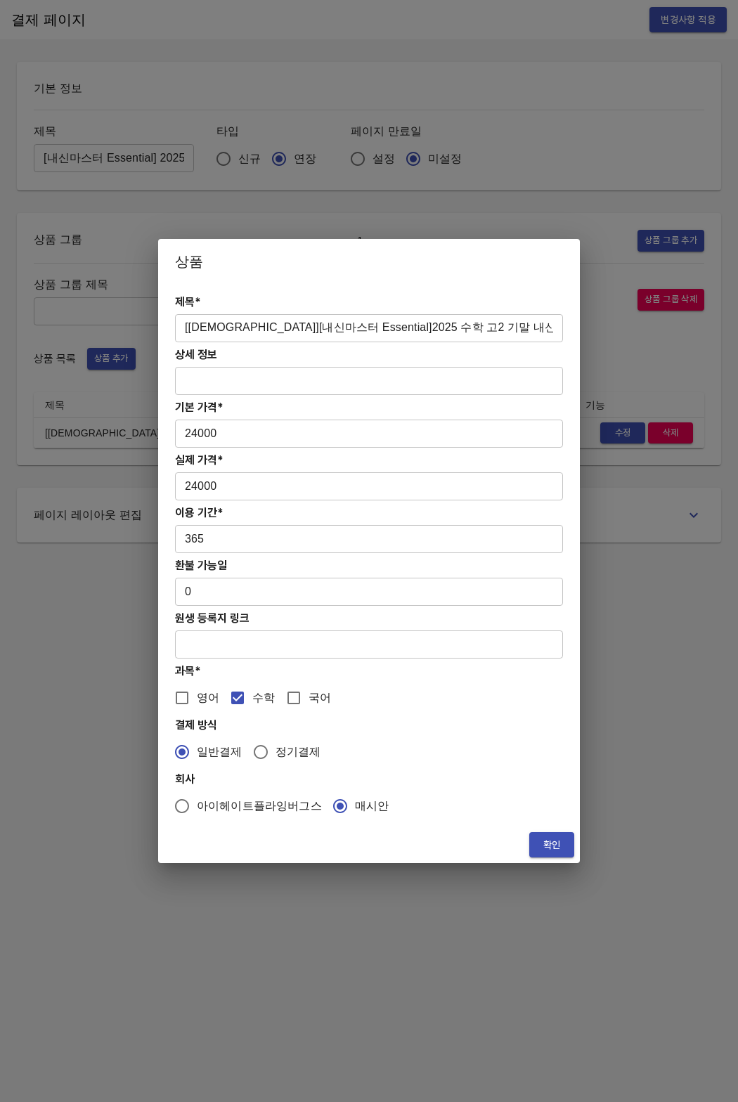
click at [403, 328] on input "[[DEMOGRAPHIC_DATA]][내신마스터 Essential]2025 수학 고2 기말 내신교재" at bounding box center [369, 328] width 388 height 28
type input "[교재][내신마스터 Essential]2025 수학 고2 2학기 중간 내신교재"
click at [542, 841] on span "확인" at bounding box center [552, 846] width 22 height 18
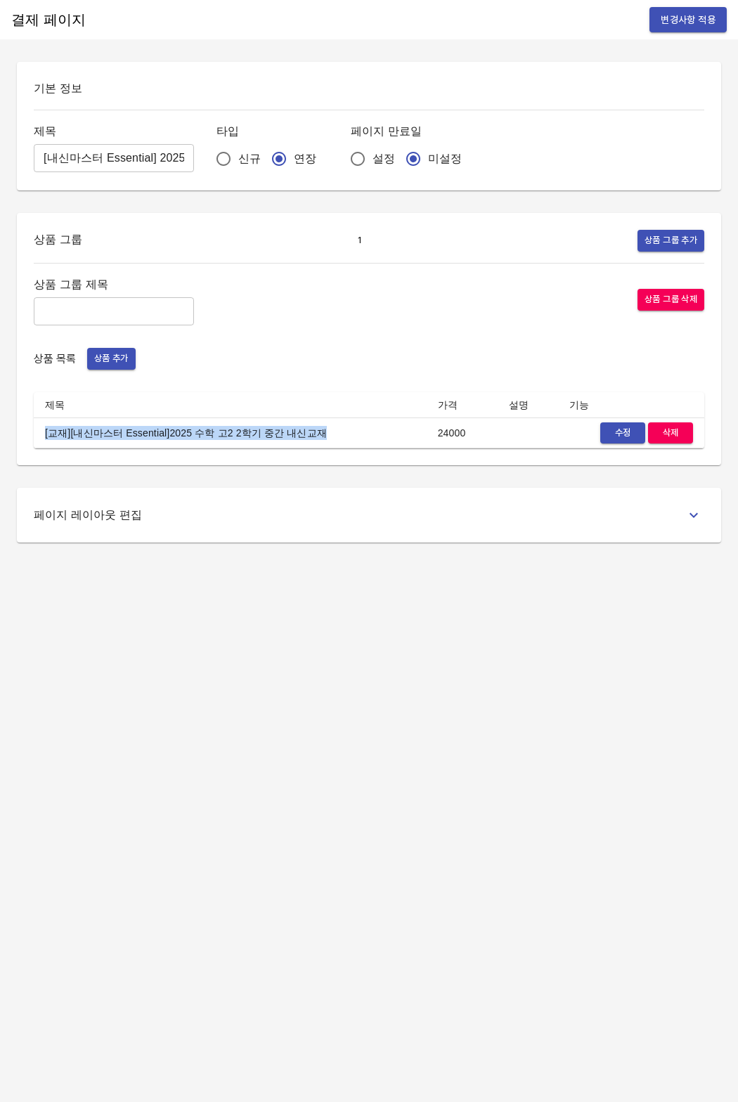
drag, startPoint x: 310, startPoint y: 437, endPoint x: 42, endPoint y: 439, distance: 267.8
click at [42, 439] on td "[교재][내신마스터 Essential]2025 수학 고2 2학기 중간 내신교재" at bounding box center [230, 433] width 393 height 31
copy td "[교재][내신마스터 Essential]2025 수학 고2 2학기 중간 내신교재"
click at [368, 398] on th "제목" at bounding box center [230, 405] width 393 height 26
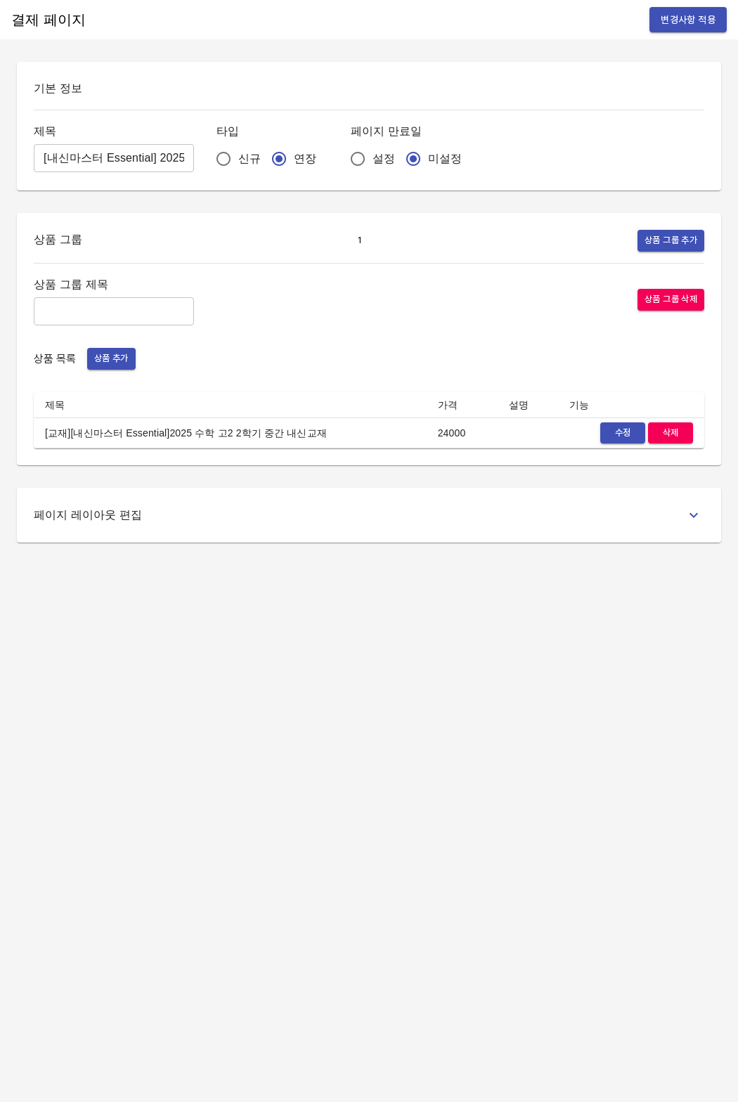
click at [685, 17] on span "변경사항 적용" at bounding box center [688, 20] width 55 height 18
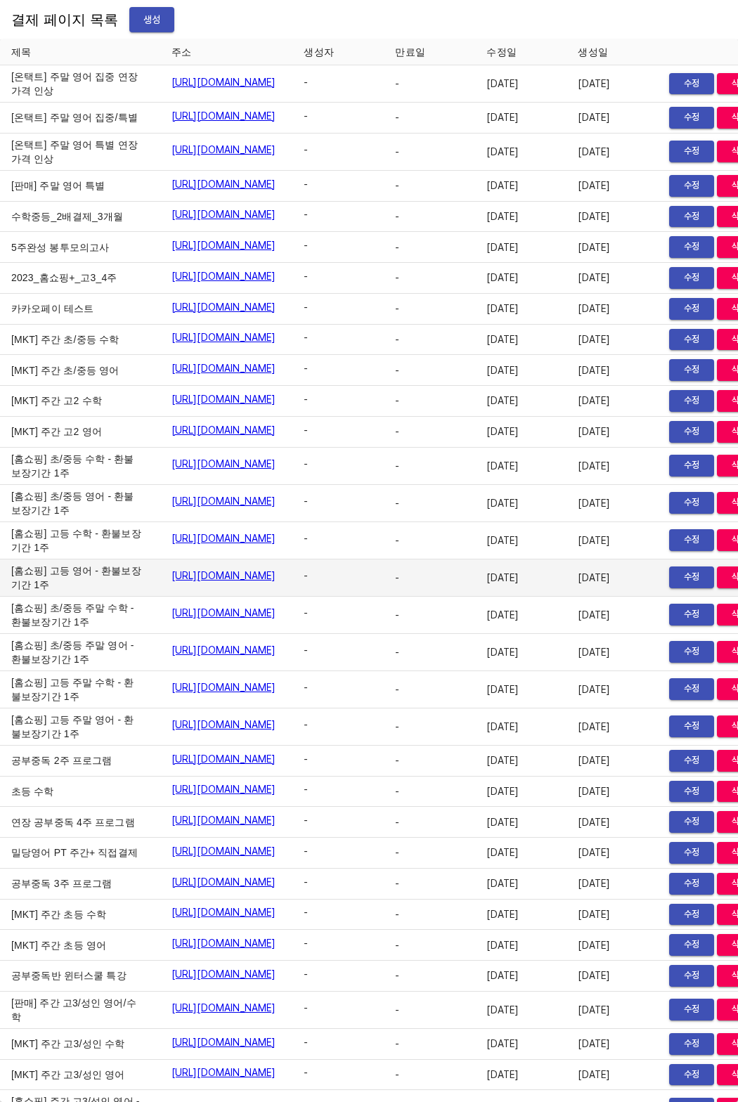
click at [67, 597] on td "[홈쇼핑] 고등 영어 - 환불보장기간 1주" at bounding box center [80, 578] width 160 height 37
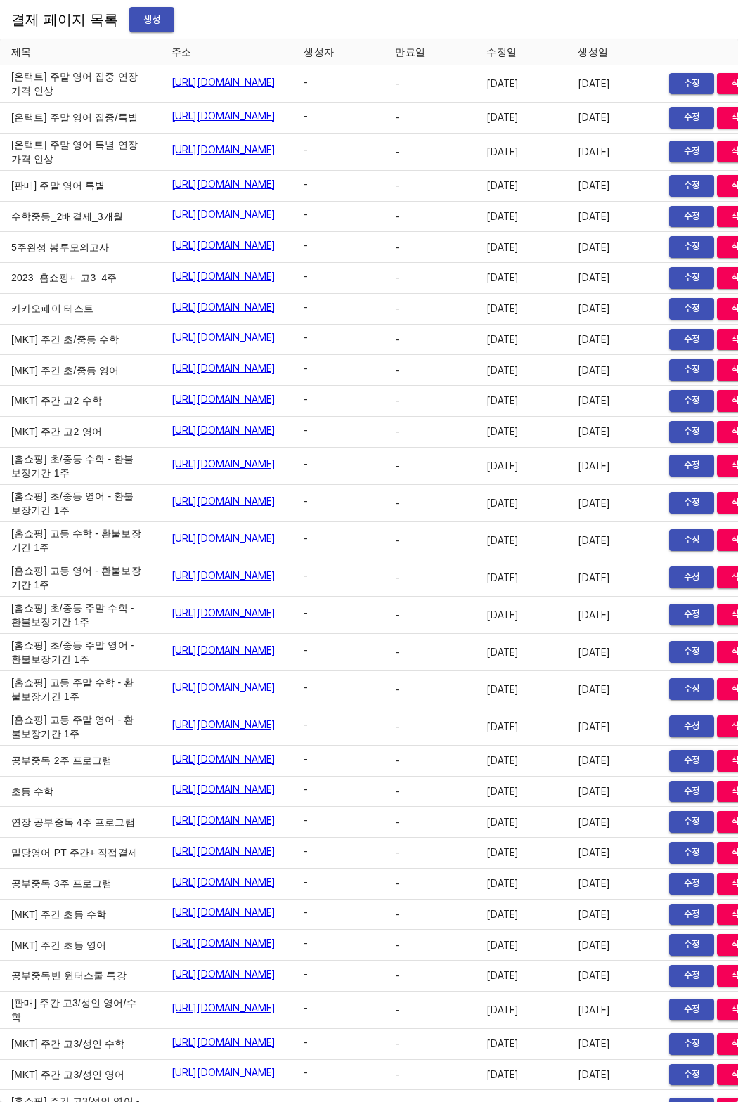
scroll to position [15423, 0]
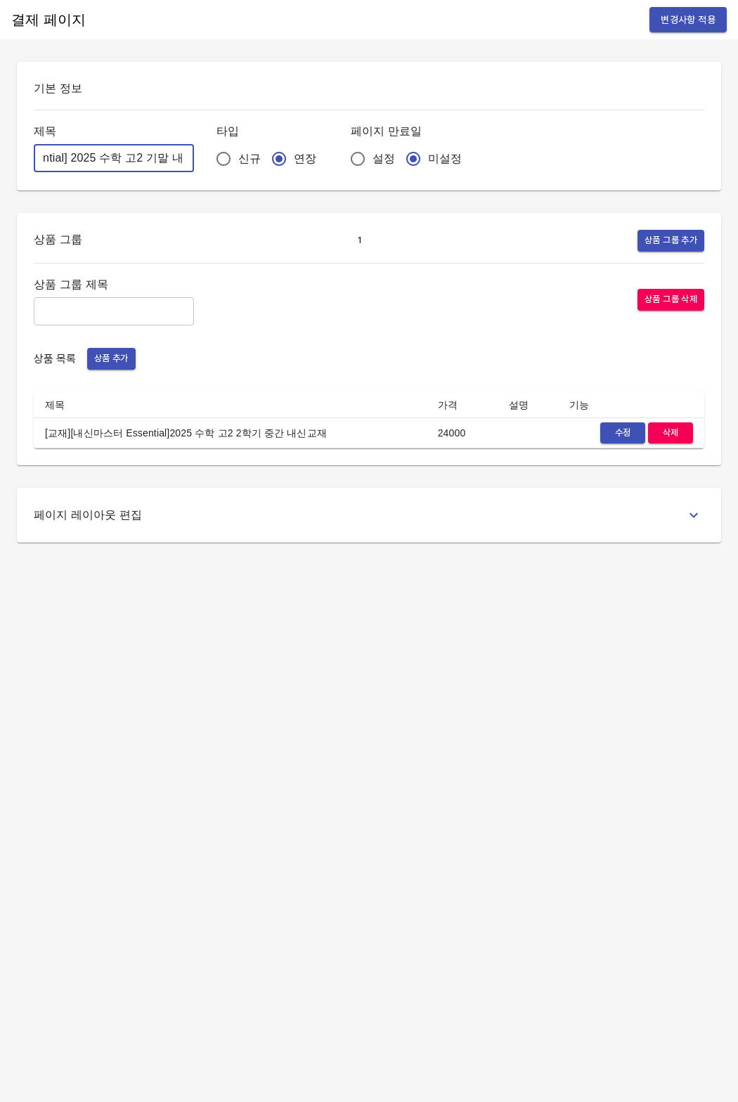
scroll to position [0, 135]
drag, startPoint x: 86, startPoint y: 159, endPoint x: 150, endPoint y: 158, distance: 63.3
click at [191, 161] on div "제목 [내신마스터 Essential] 2025 수학 고2 기말 내신교재비 ​ 타입 신규 연장 페이지 만료일 설정 미설정" at bounding box center [369, 148] width 671 height 52
click at [91, 157] on input "[내신마스터 Essential] 2025 수학 고2 기말 내신교재비" at bounding box center [114, 158] width 160 height 28
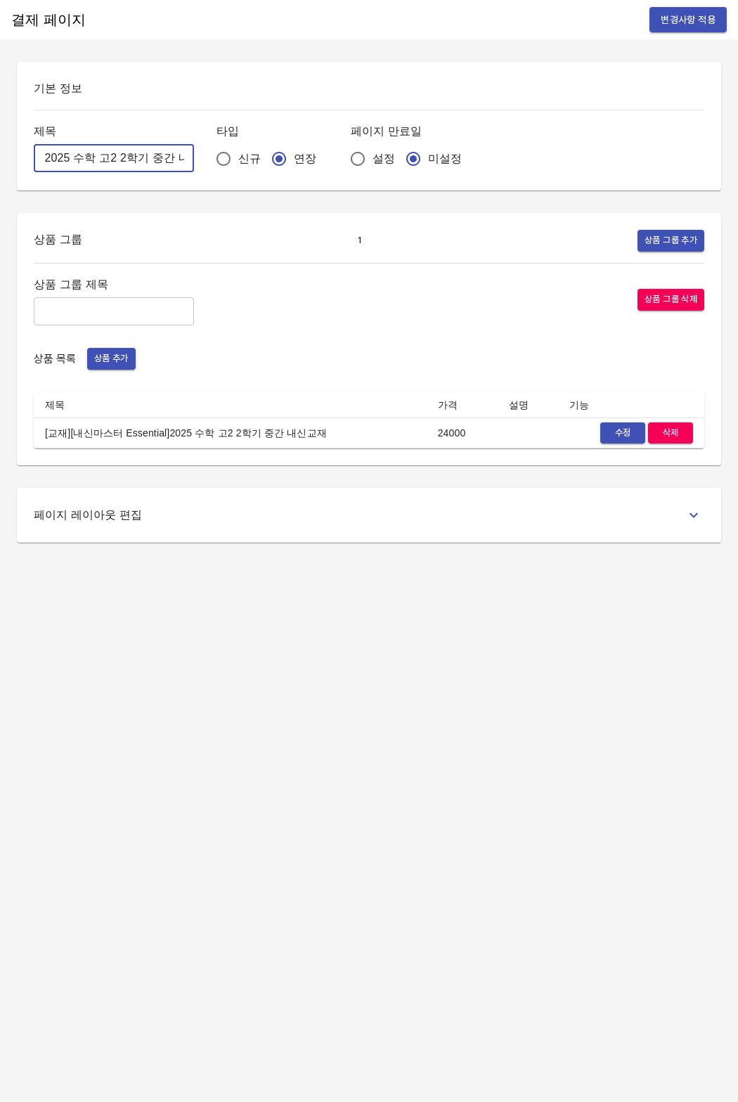
type input "[내신마스터 Essential] 2025 수학 고2 2학기 중간 내신교재비"
click at [707, 21] on span "변경사항 적용" at bounding box center [688, 20] width 55 height 18
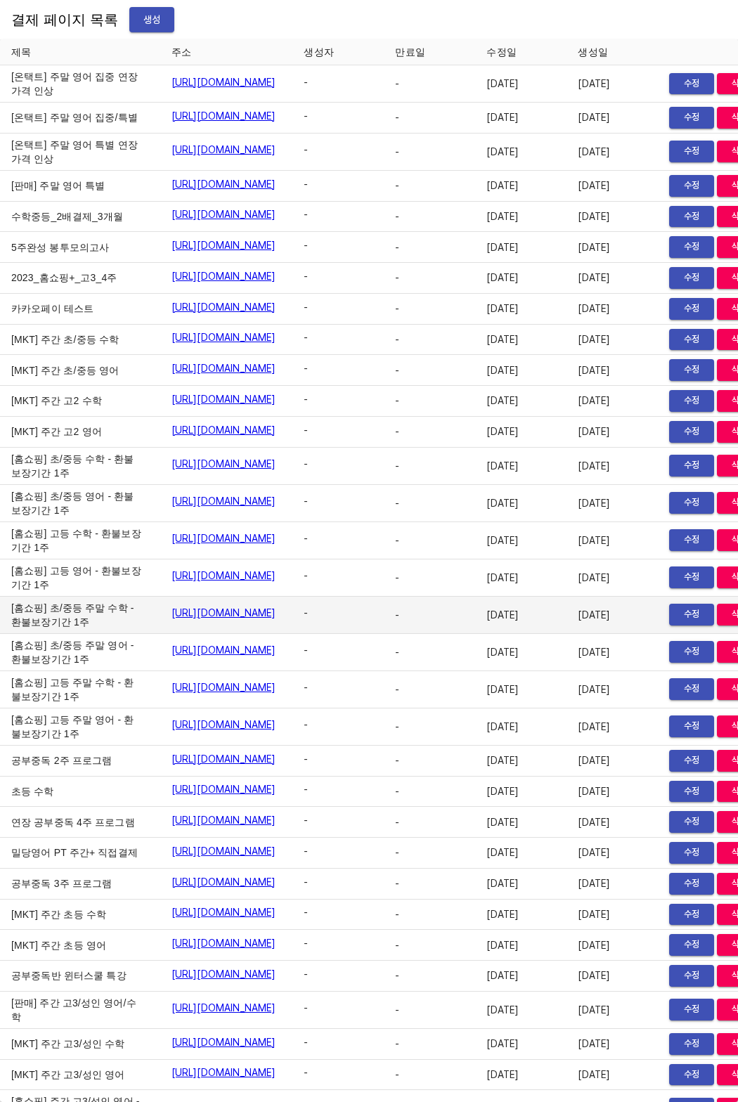
click at [32, 634] on td "[홈쇼핑] 초/중등 주말 수학 - 환불보장기간 1주" at bounding box center [80, 615] width 160 height 37
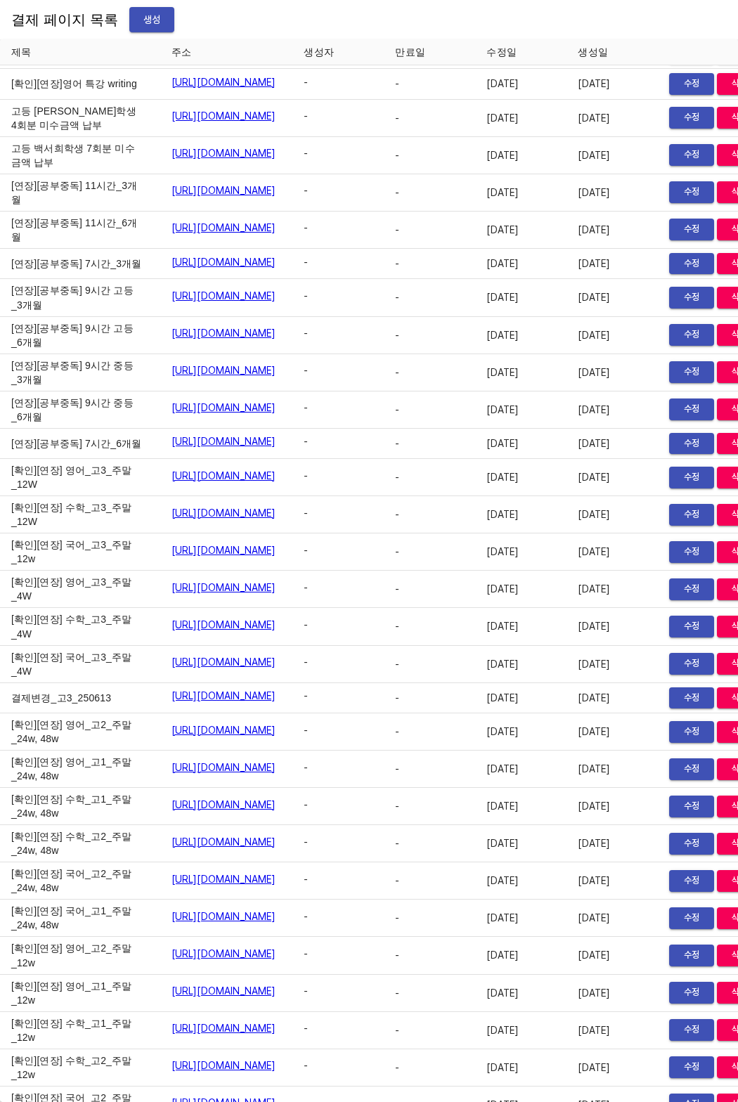
drag, startPoint x: 104, startPoint y: 565, endPoint x: 361, endPoint y: 565, distance: 256.6
copy link "[URL][DOMAIN_NAME]"
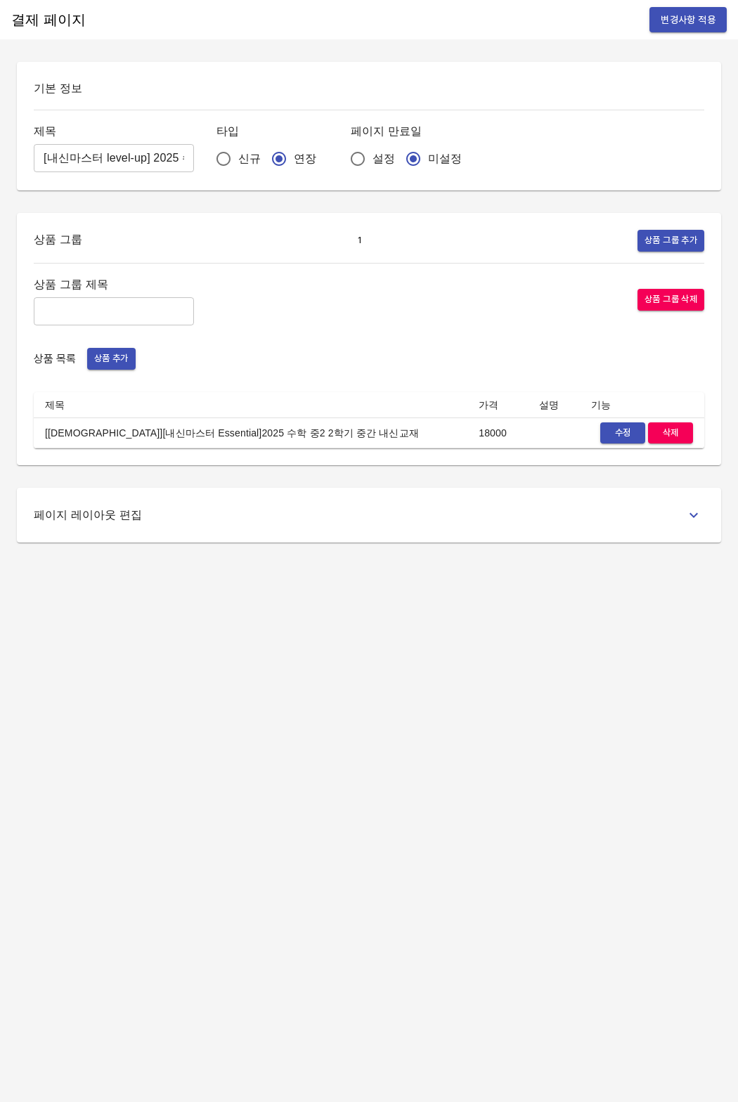
click at [120, 151] on input "[내신마스터 level-up] 2025 수학 중2 기말 내신교재비" at bounding box center [114, 158] width 160 height 28
type input "[내신마스터 level-up] 2025 수학 중2 2학기 중간 내신교재비"
click at [656, 19] on button "변경사항 적용" at bounding box center [688, 20] width 77 height 26
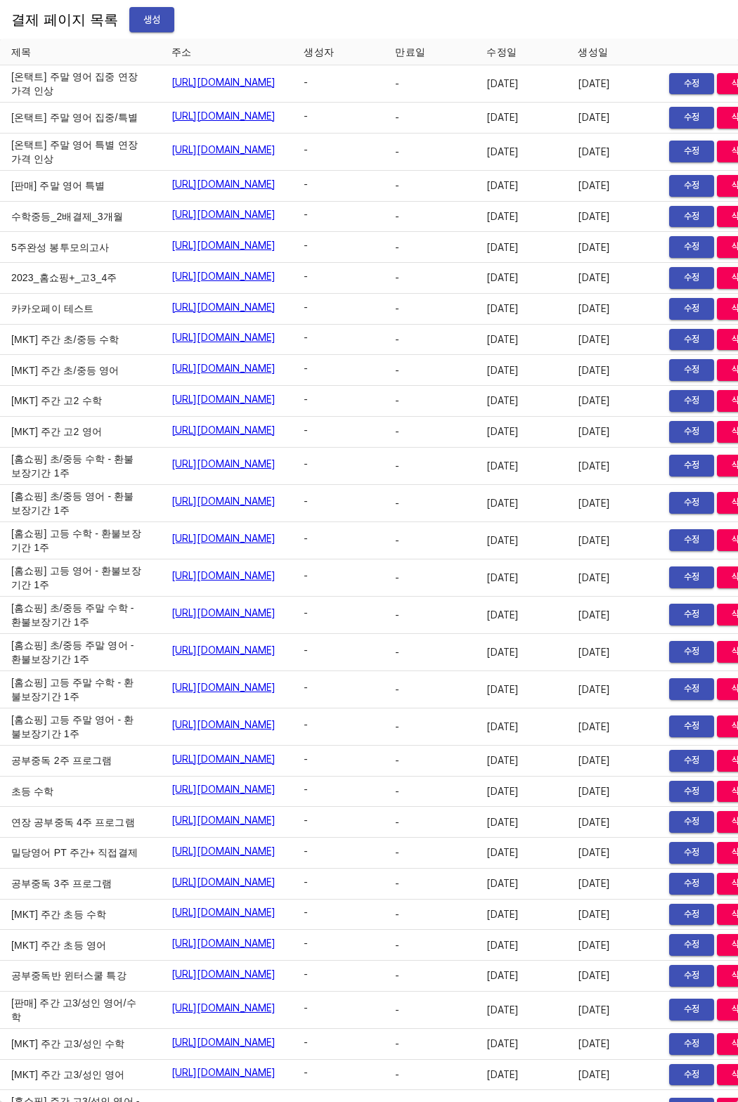
scroll to position [15495, 0]
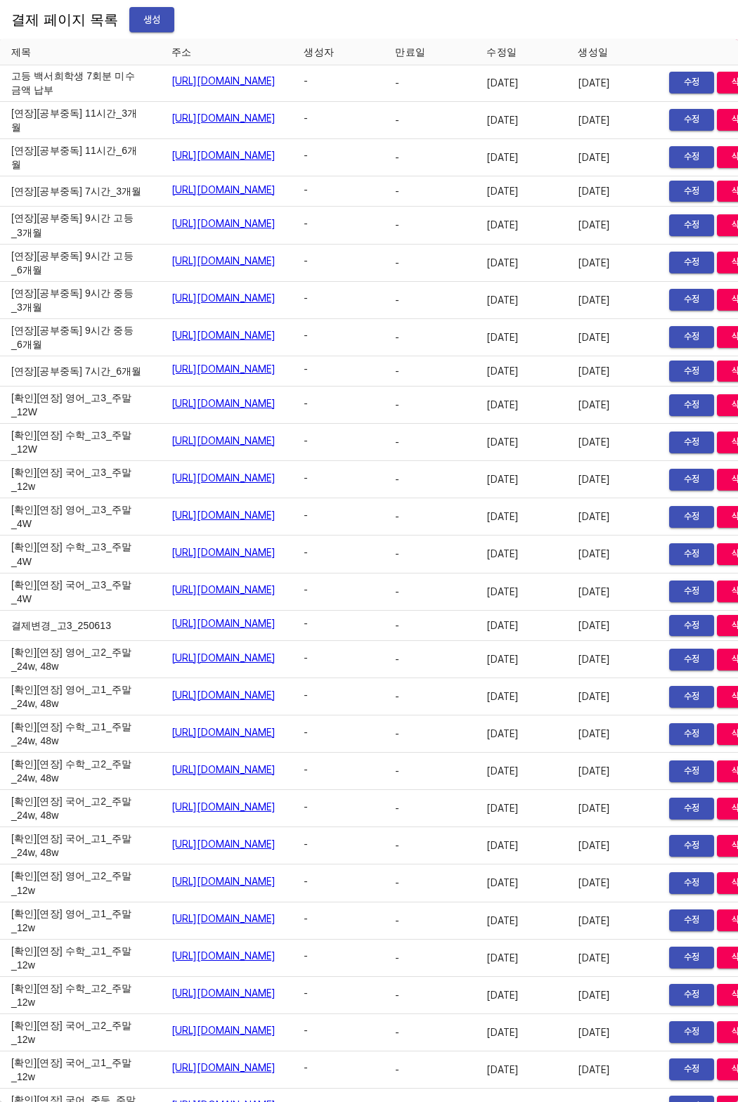
drag, startPoint x: 106, startPoint y: 567, endPoint x: 364, endPoint y: 568, distance: 258.0
copy link "[URL][DOMAIN_NAME]"
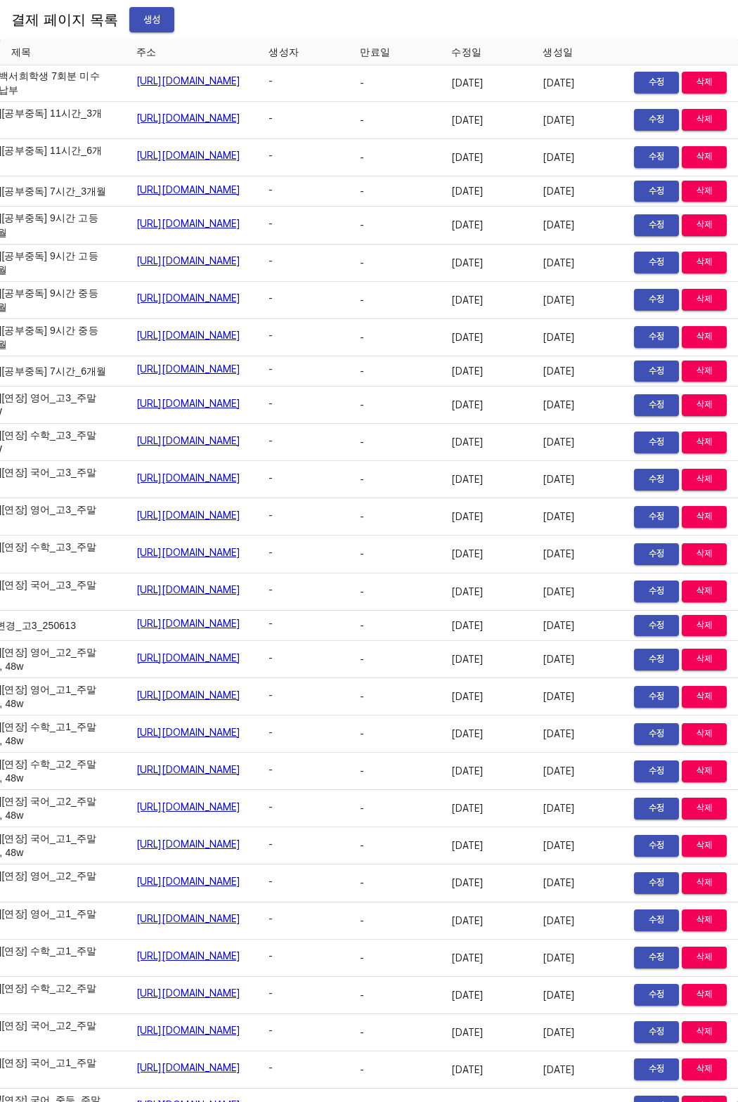
scroll to position [15495, 98]
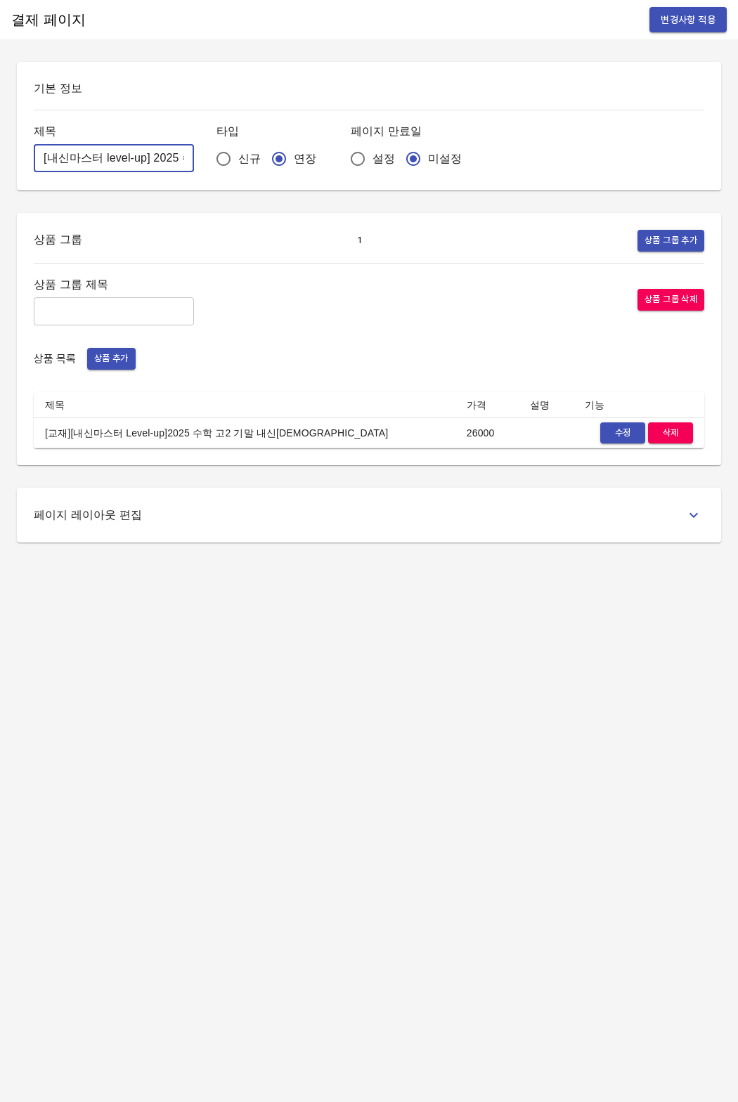
scroll to position [0, 129]
drag, startPoint x: 148, startPoint y: 160, endPoint x: 235, endPoint y: 160, distance: 87.2
click at [235, 160] on div "제목 [내신마스터 level-up] 2025 수학 고2 기말 내신교재비 ​ 타입 신규 연장 페이지 만료일 설정 미설정" at bounding box center [369, 148] width 671 height 52
click at [105, 162] on input "[내신마스터 level-up] 2025 수학 고2 기말 내신교재비" at bounding box center [114, 158] width 160 height 28
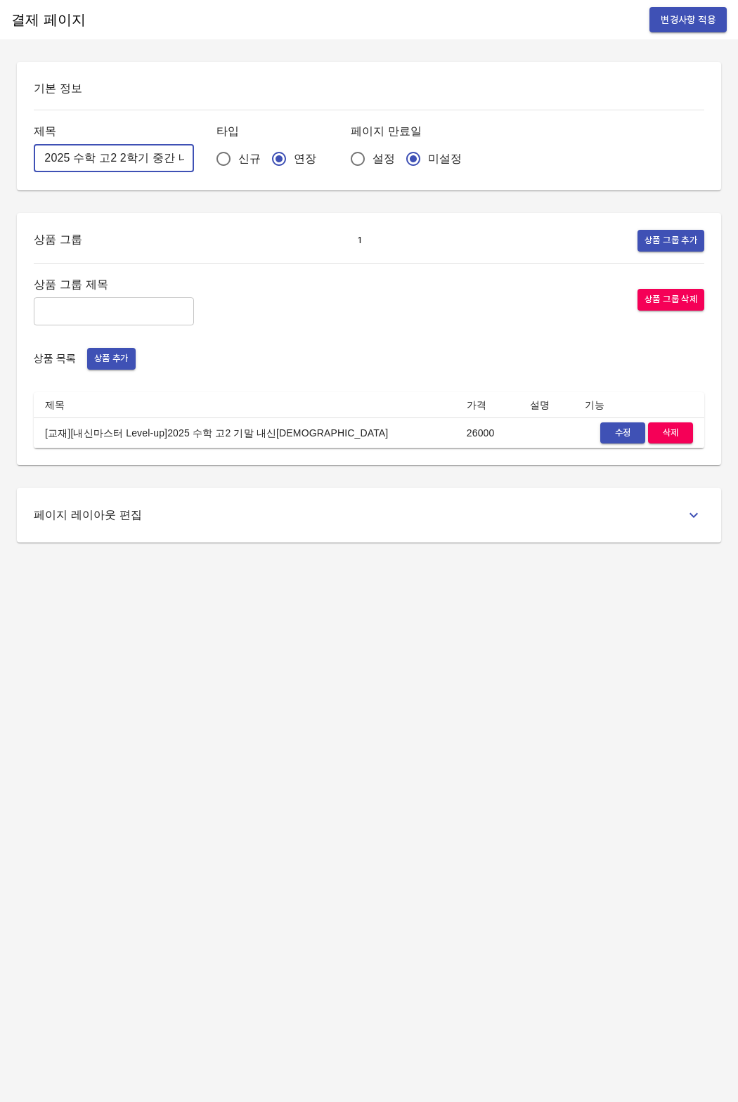
type input "[내신마스터 level-up] 2025 수학 고2 2학기 중간 내신교재비"
drag, startPoint x: 223, startPoint y: 254, endPoint x: 470, endPoint y: 448, distance: 314.3
click at [224, 254] on div "상품 그룹 1 상품 그룹 추가 상품 그룹 제목 ​ 상품 그룹 삭제 상품 목록 상품 추가 제목 가격 설명 기능 [교재][내신마스터 Level-u…" at bounding box center [369, 339] width 671 height 219
click at [614, 441] on button "수정" at bounding box center [622, 433] width 45 height 22
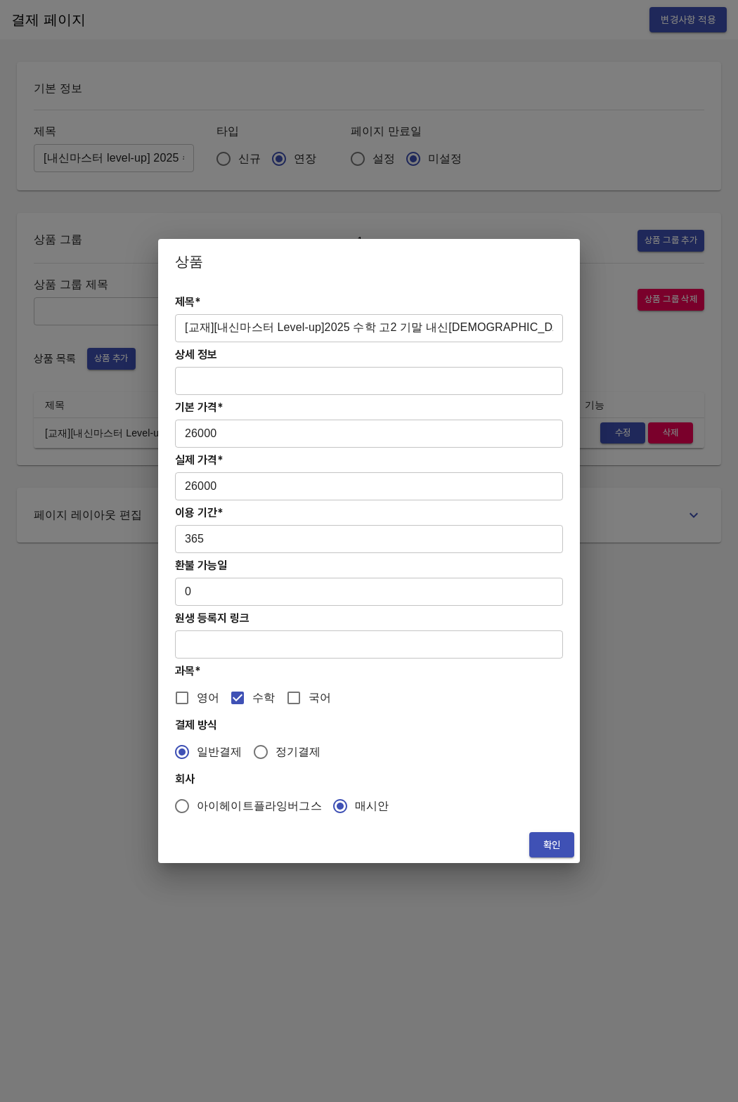
click at [402, 323] on input "[교재][내신마스터 Level-up]2025 수학 고2 기말 내신교재" at bounding box center [369, 328] width 388 height 28
type input "[교재][내신마스터 Level-up]2025 수학 고2 2학기 중간 내신교재"
click at [555, 844] on span "확인" at bounding box center [552, 846] width 22 height 18
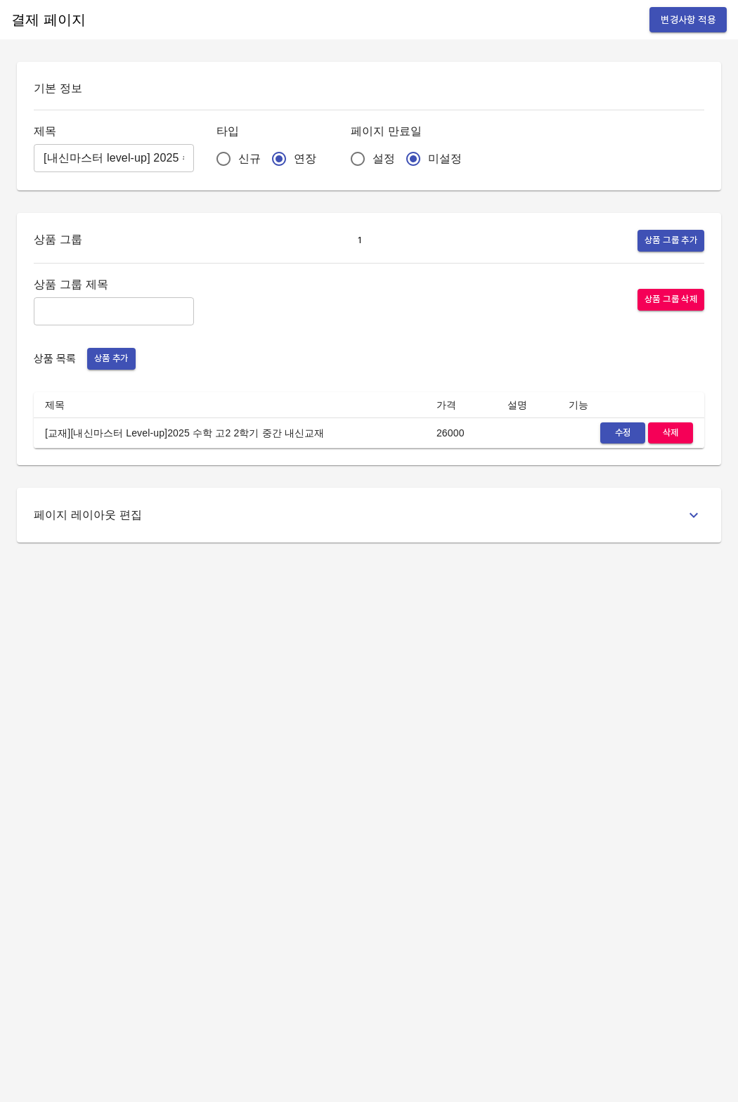
drag, startPoint x: 404, startPoint y: 754, endPoint x: 625, endPoint y: 153, distance: 640.3
click at [404, 753] on div "결제 페이지 변경사항 적용 기본 정보 제목 [내신마스터 level-up] 2025 수학 고2 2학기 중간 내신교재비 ​ 타입 신규 연장 페이지…" at bounding box center [369, 551] width 738 height 1102
click at [696, 22] on span "변경사항 적용" at bounding box center [688, 20] width 55 height 18
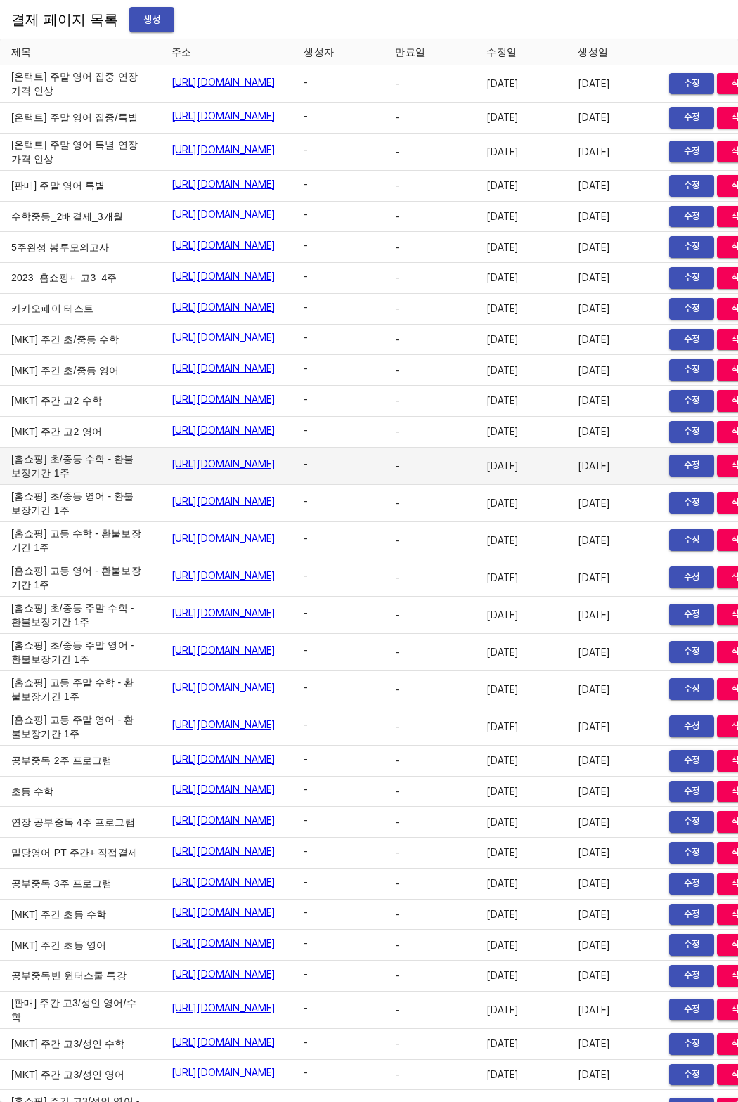
click at [4, 485] on td "[홈쇼핑] 초/중등 수학 - 환불보장기간 1주" at bounding box center [80, 466] width 160 height 37
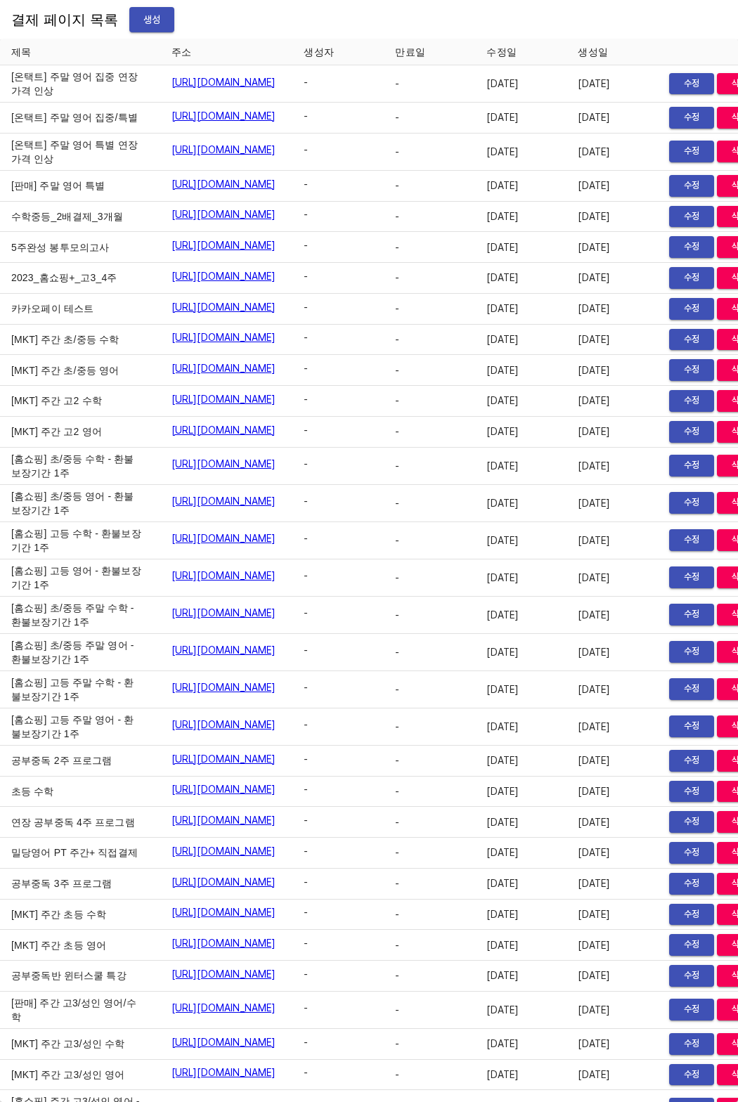
scroll to position [15502, 0]
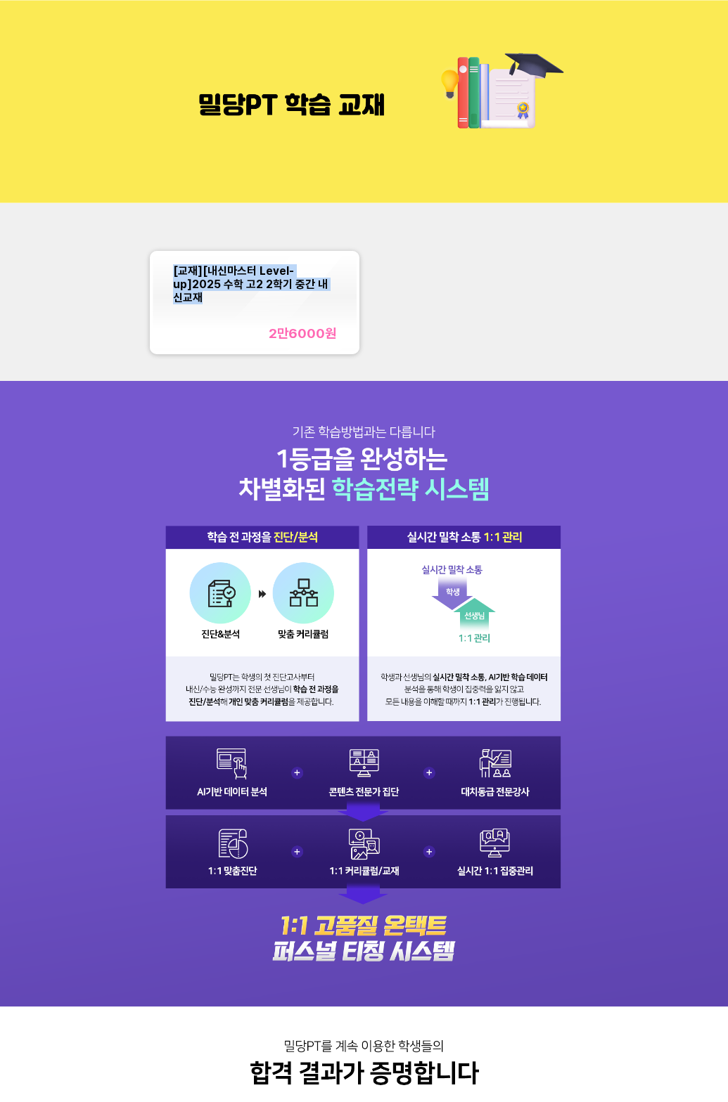
drag, startPoint x: 160, startPoint y: 275, endPoint x: 300, endPoint y: 288, distance: 140.5
click at [300, 288] on div "[교재][내신마스터 Level-up]2025 수학 고2 2학기 중간 내신교재 2만6000 원" at bounding box center [255, 303] width 204 height 98
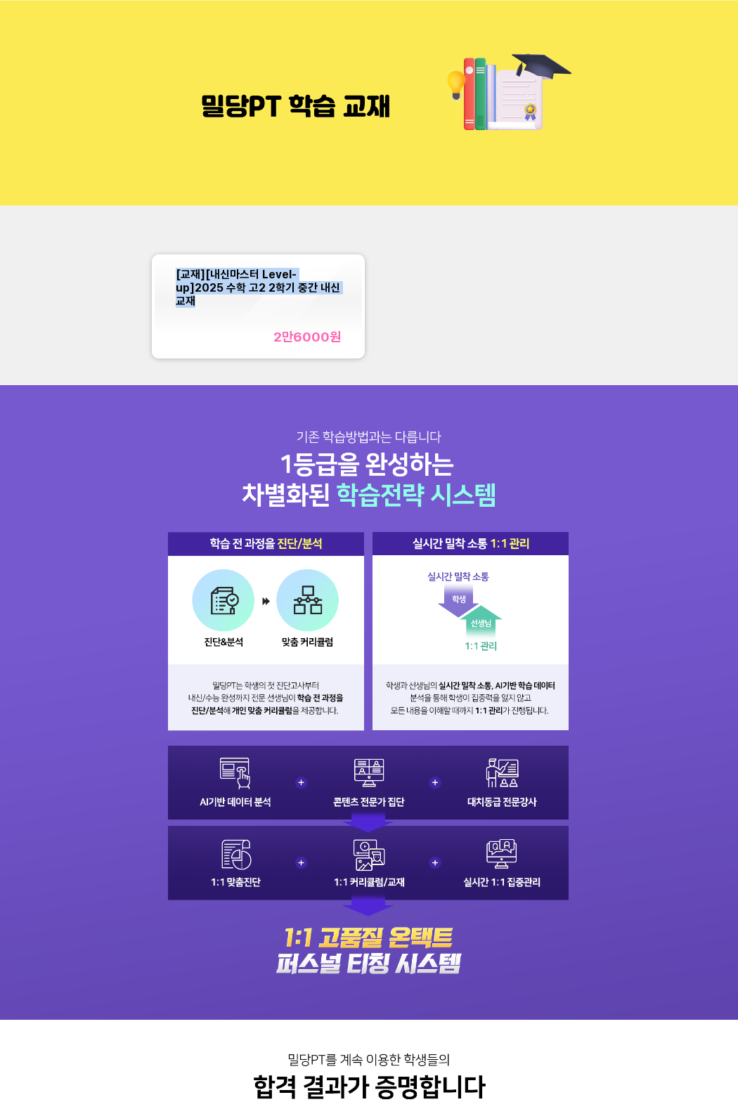
copy span "[교재][내신마스터 Level-up]2025 수학 고2 2학기 중간 내신교재"
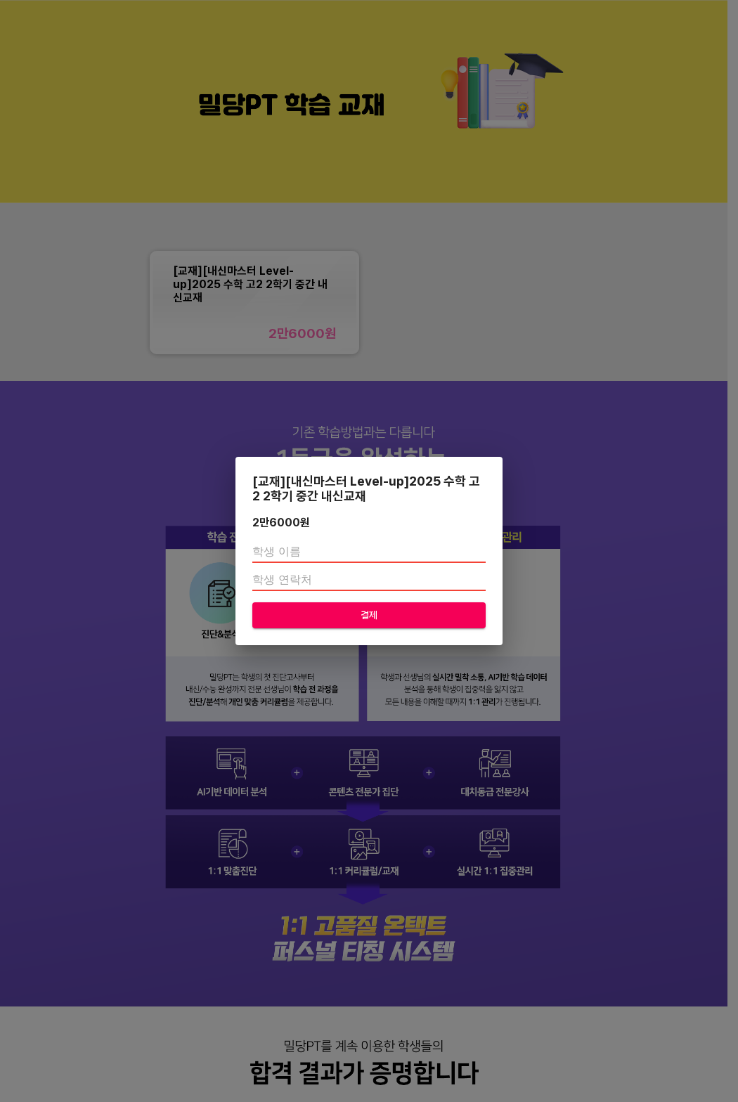
click at [470, 293] on div "[교재][내신마스터 Level-up]2025 수학 고2 2학기 중간 내신교재 2만6000 원 결제" at bounding box center [369, 551] width 738 height 1102
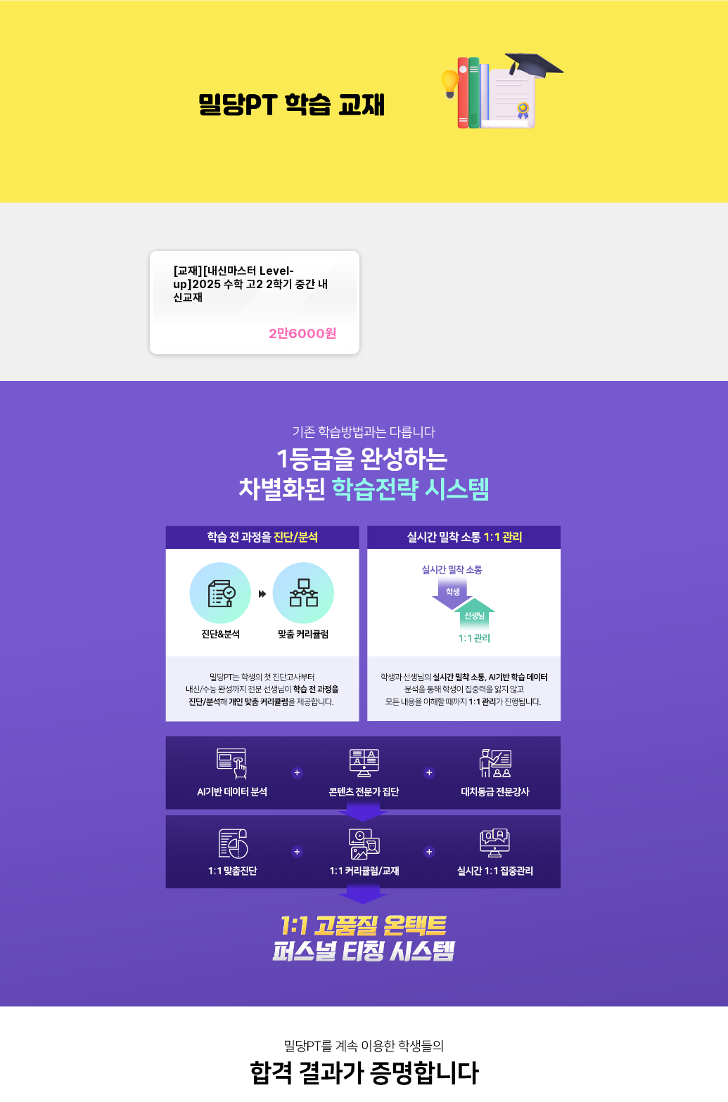
click at [347, 167] on img at bounding box center [364, 101] width 728 height 203
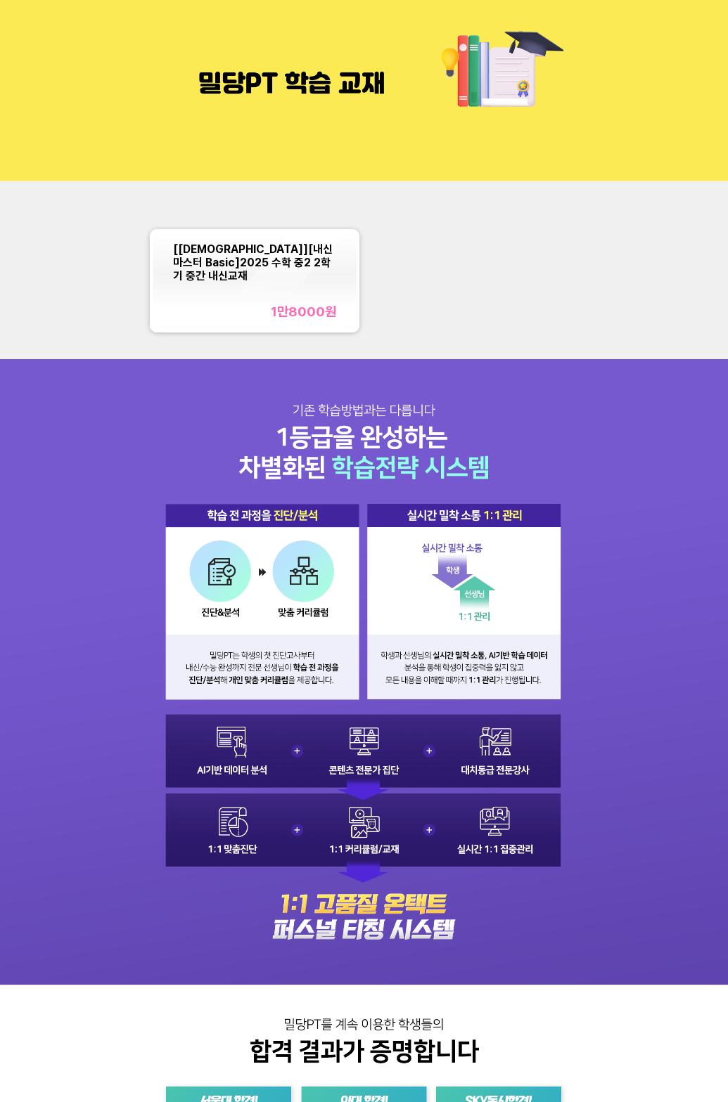
scroll to position [84, 0]
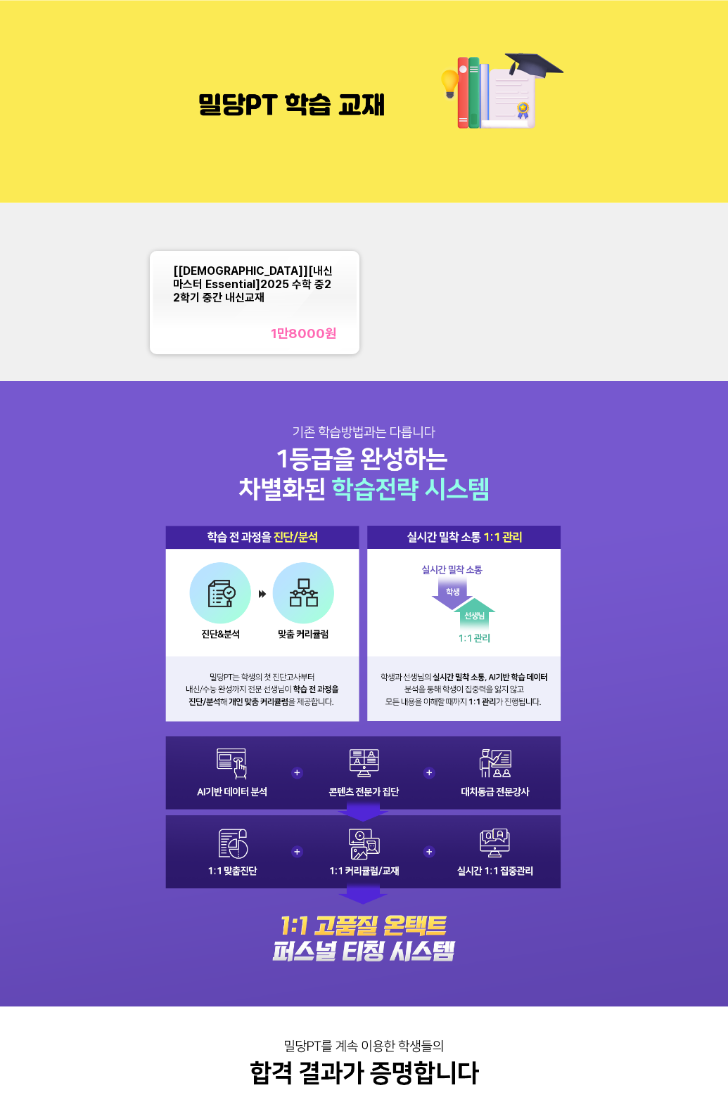
scroll to position [84, 0]
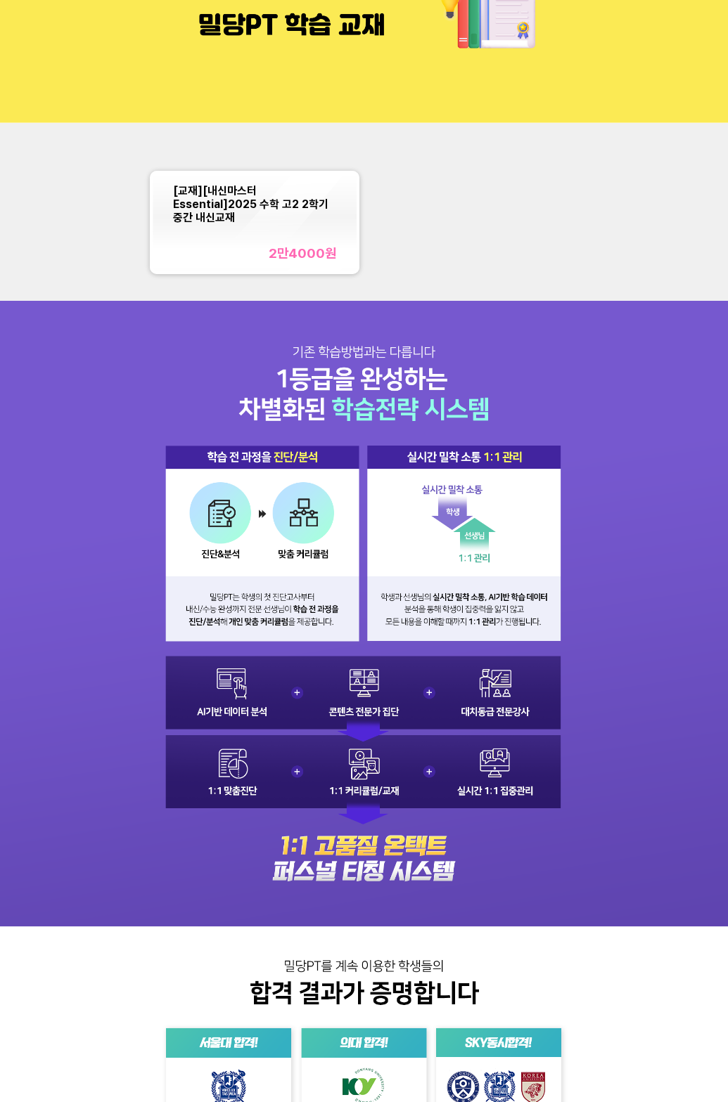
scroll to position [84, 0]
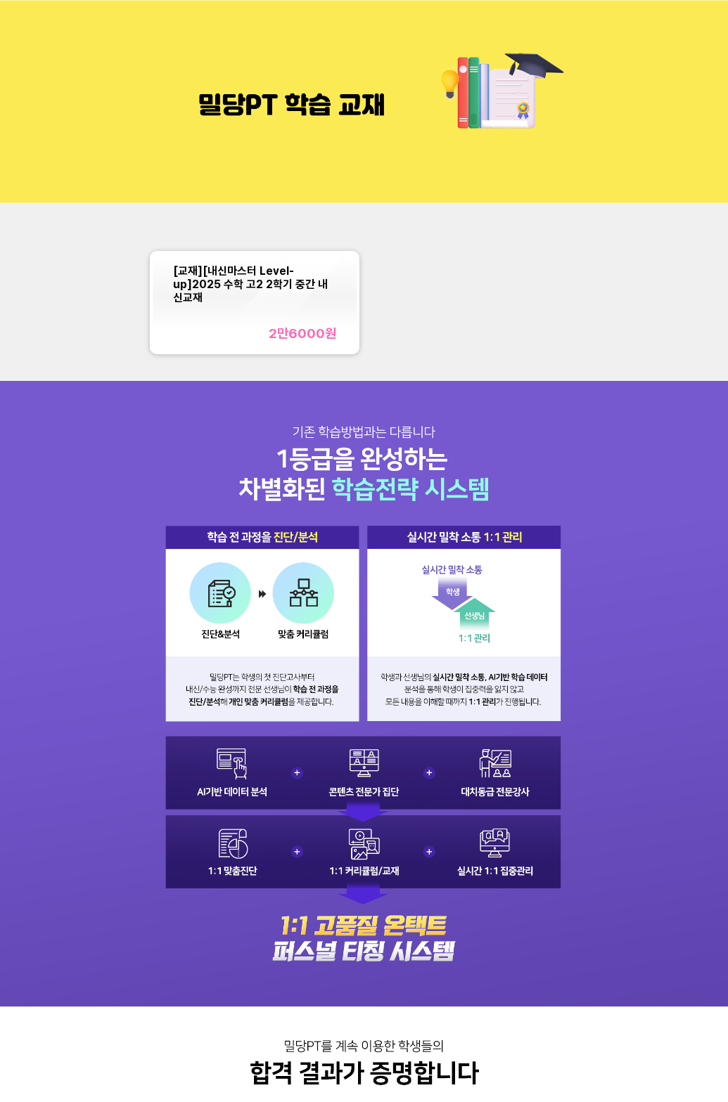
scroll to position [84, 0]
